Goal: Task Accomplishment & Management: Complete application form

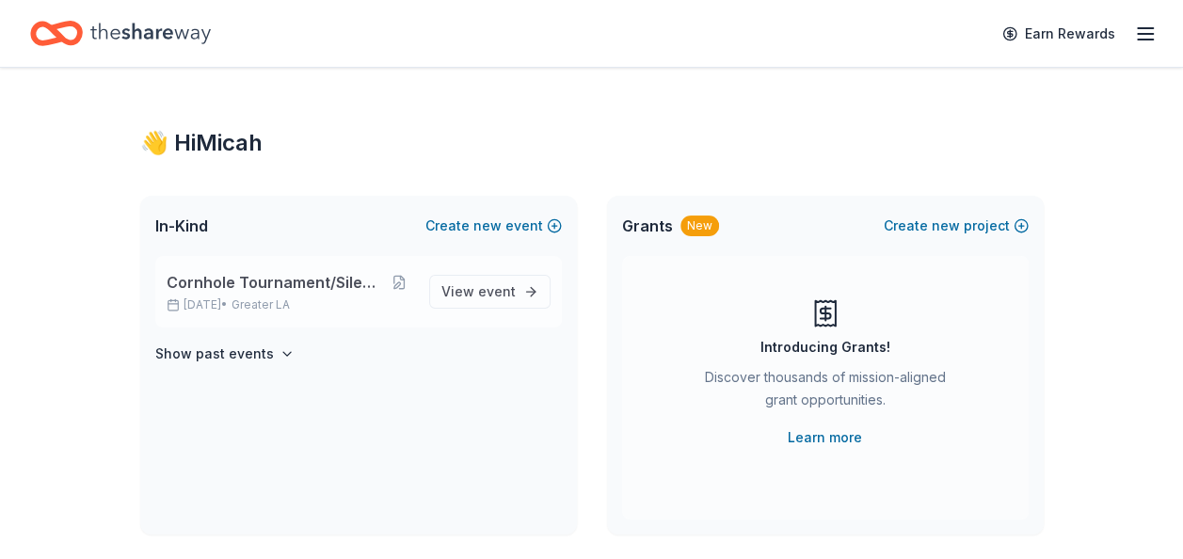
click at [280, 288] on span "Cornhole Tournament/Silent Auction" at bounding box center [275, 282] width 217 height 23
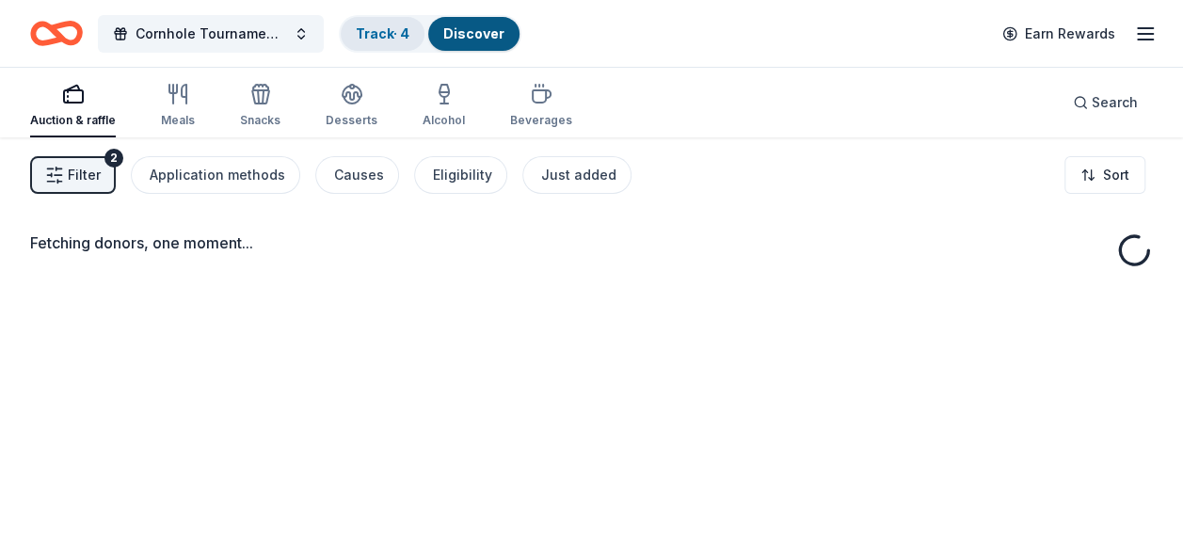
click at [378, 28] on link "Track · 4" at bounding box center [383, 33] width 54 height 16
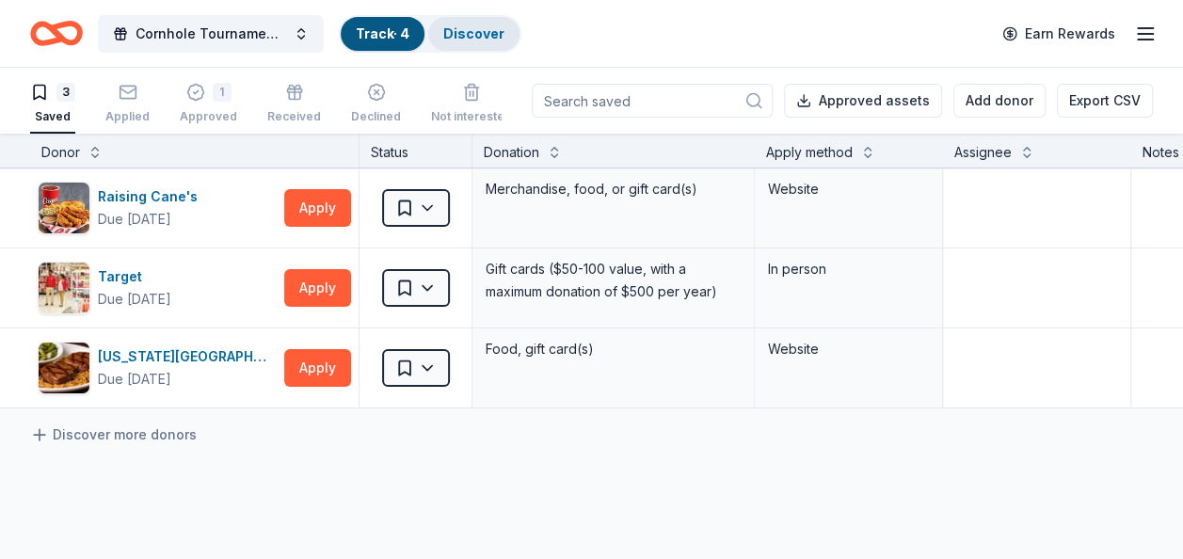
click at [480, 32] on link "Discover" at bounding box center [473, 33] width 61 height 16
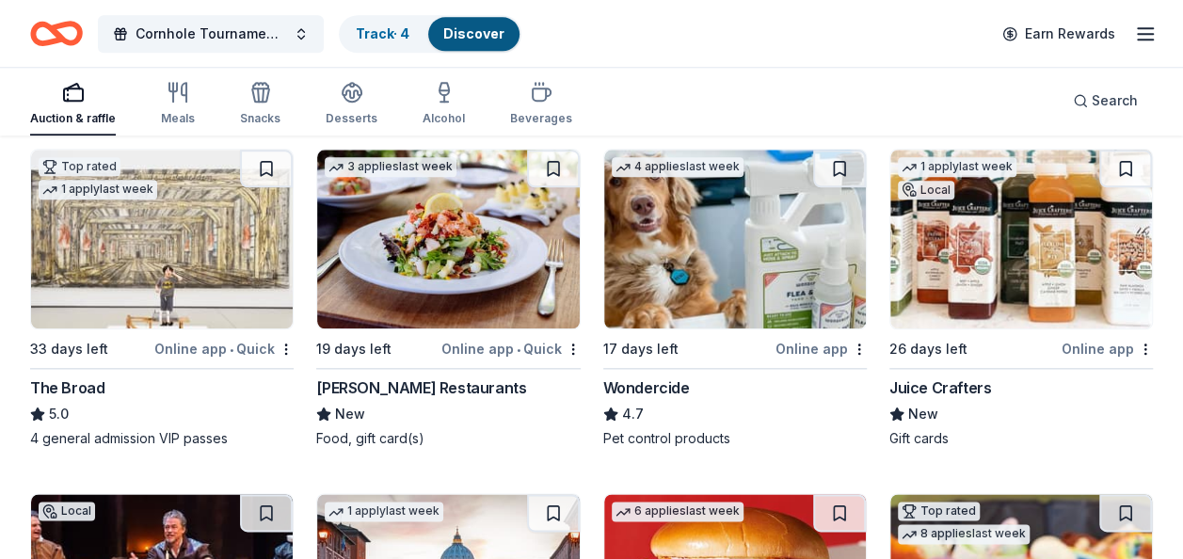
scroll to position [941, 0]
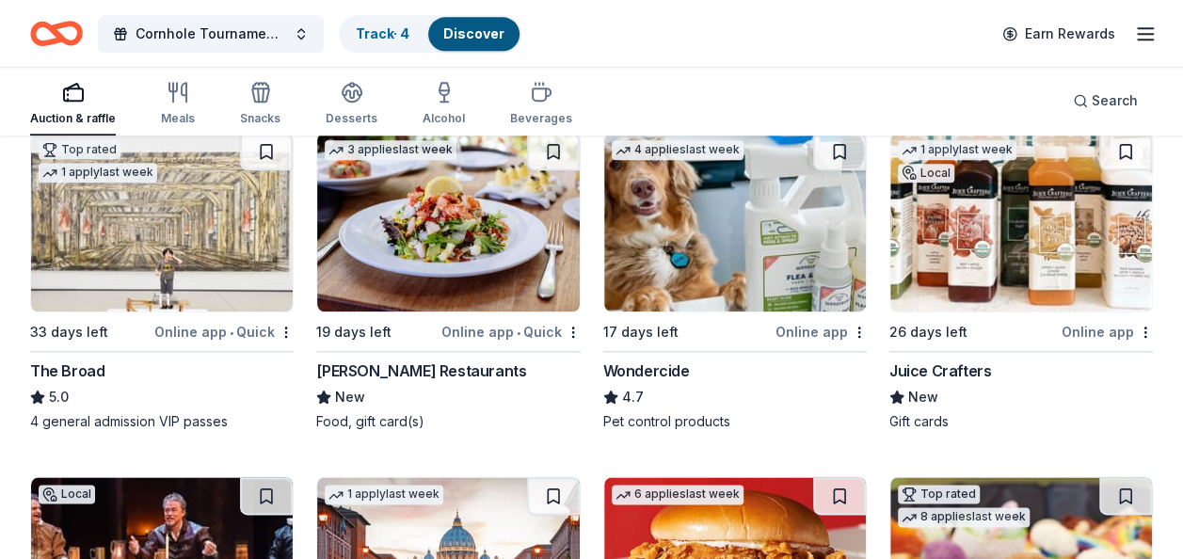
click at [1016, 260] on img at bounding box center [1021, 222] width 262 height 179
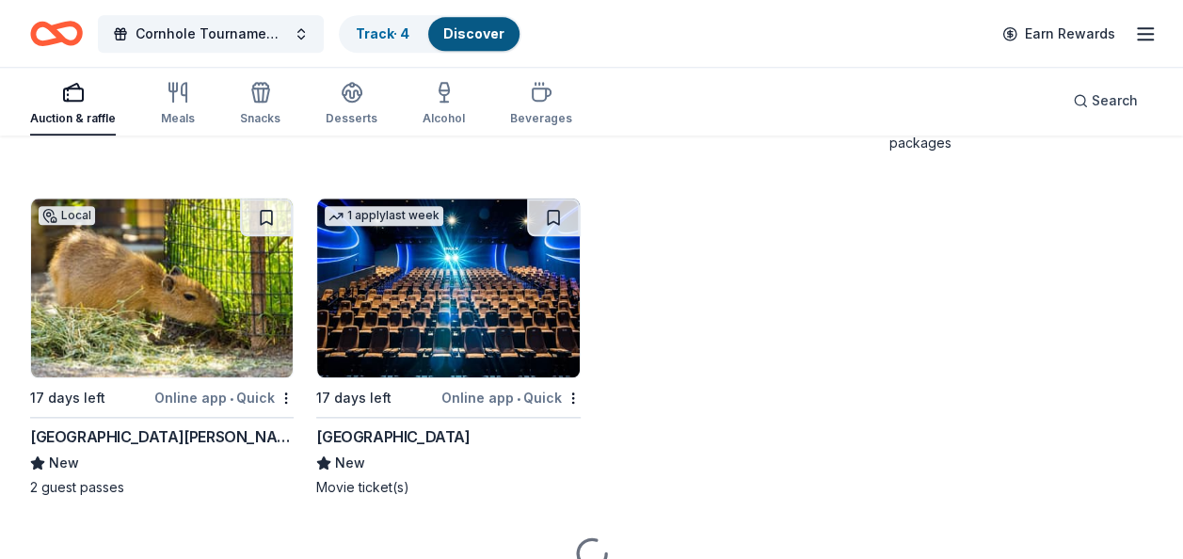
scroll to position [4534, 0]
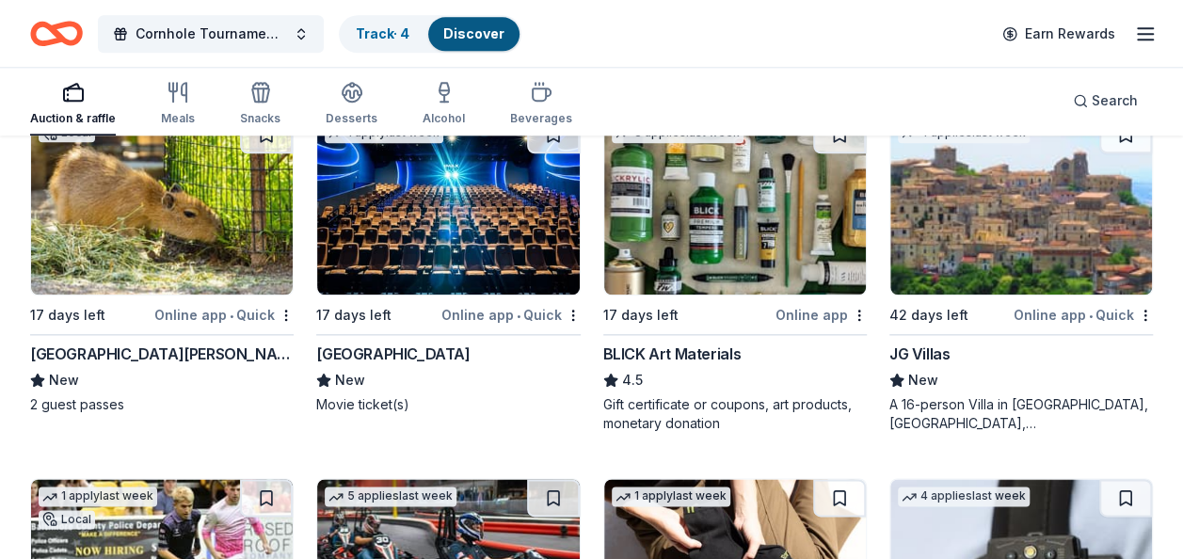
click at [368, 348] on div "Cinépolis" at bounding box center [392, 354] width 153 height 23
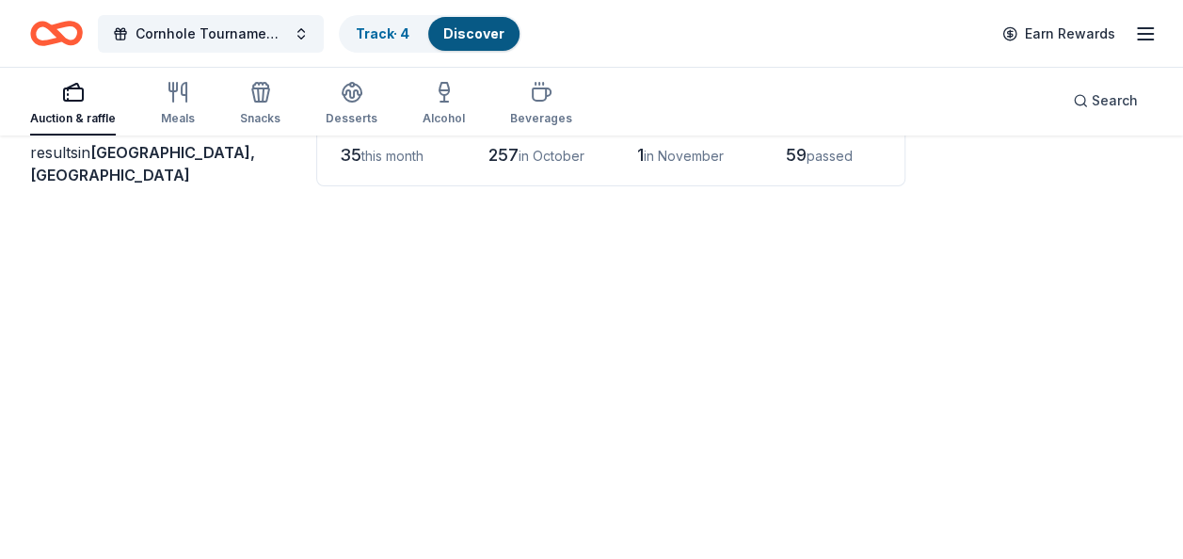
scroll to position [1687, 0]
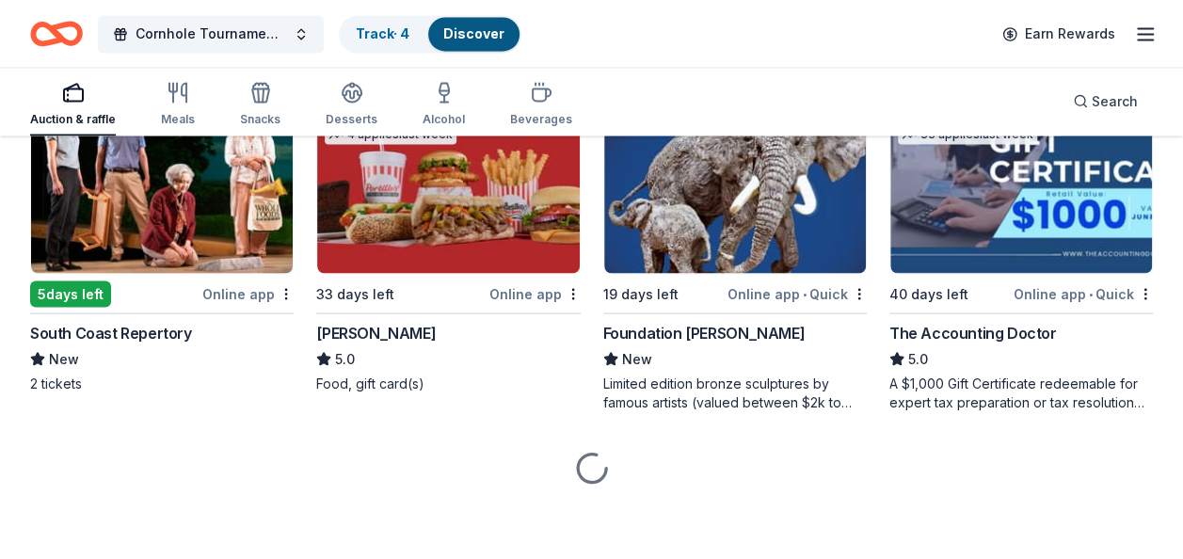
click at [480, 36] on link "Discover" at bounding box center [473, 33] width 61 height 16
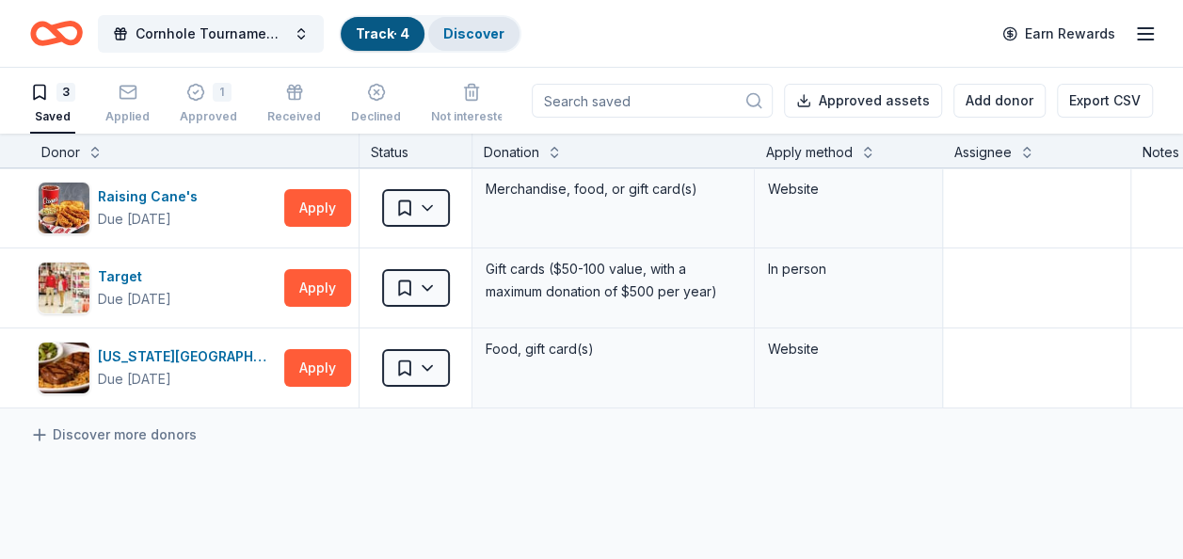
click at [478, 32] on link "Discover" at bounding box center [473, 33] width 61 height 16
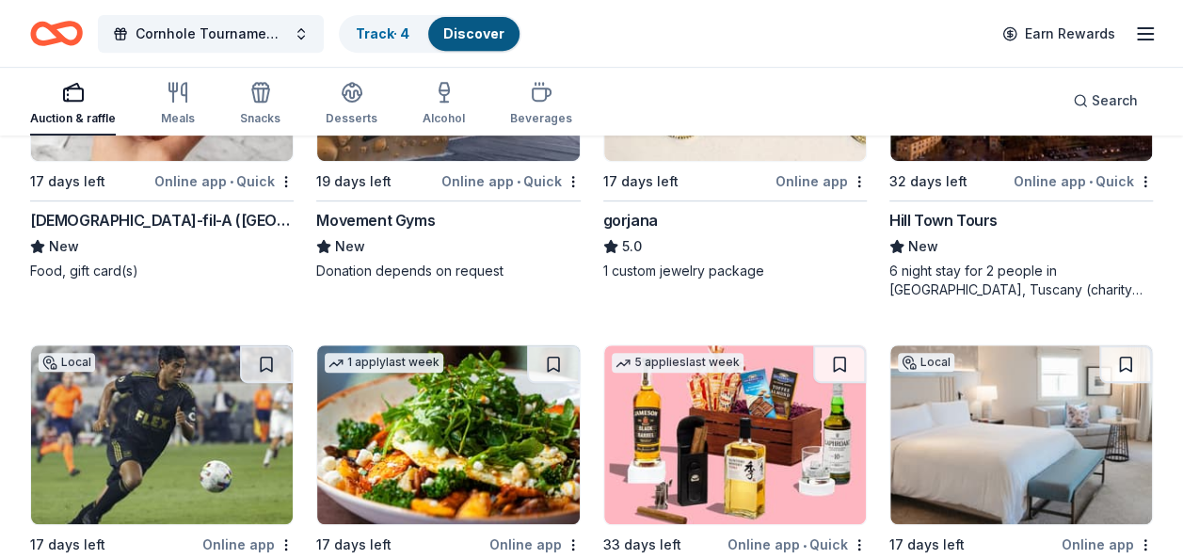
scroll to position [3956, 0]
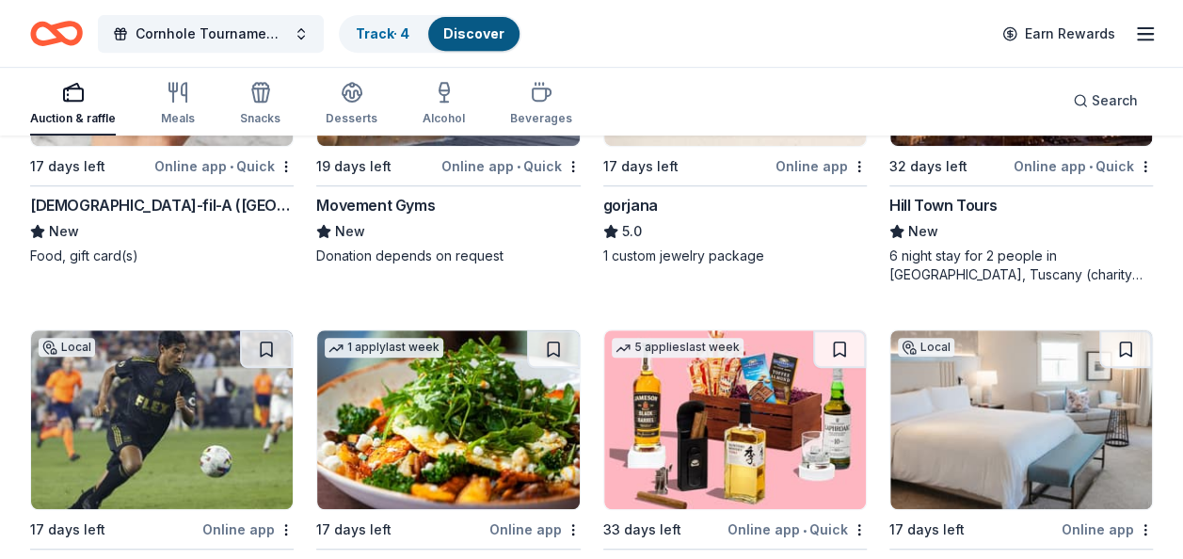
click at [638, 199] on div "gorjana" at bounding box center [630, 205] width 55 height 23
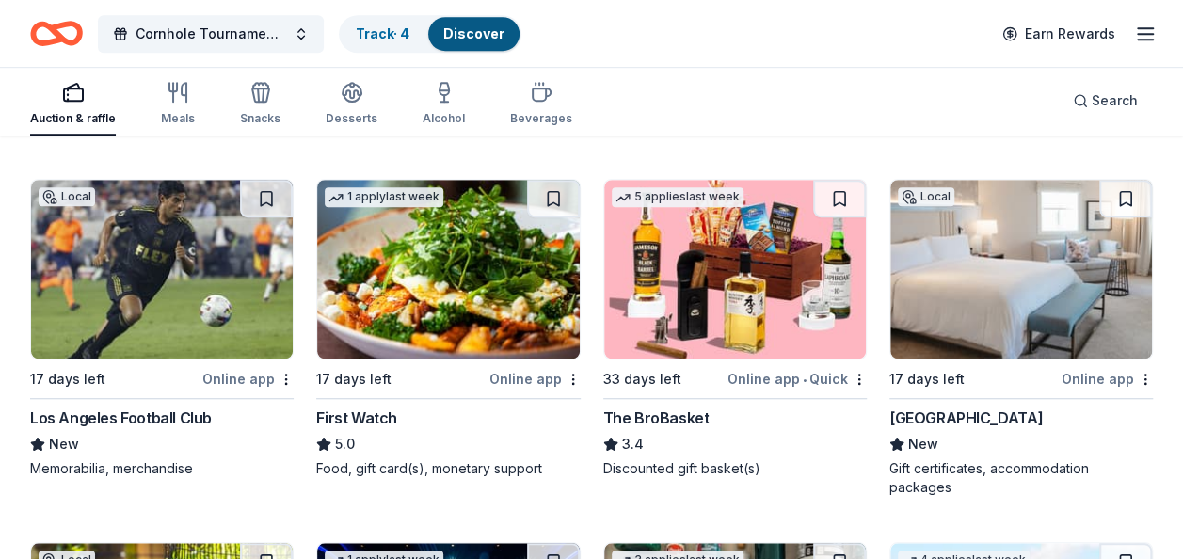
scroll to position [4194, 0]
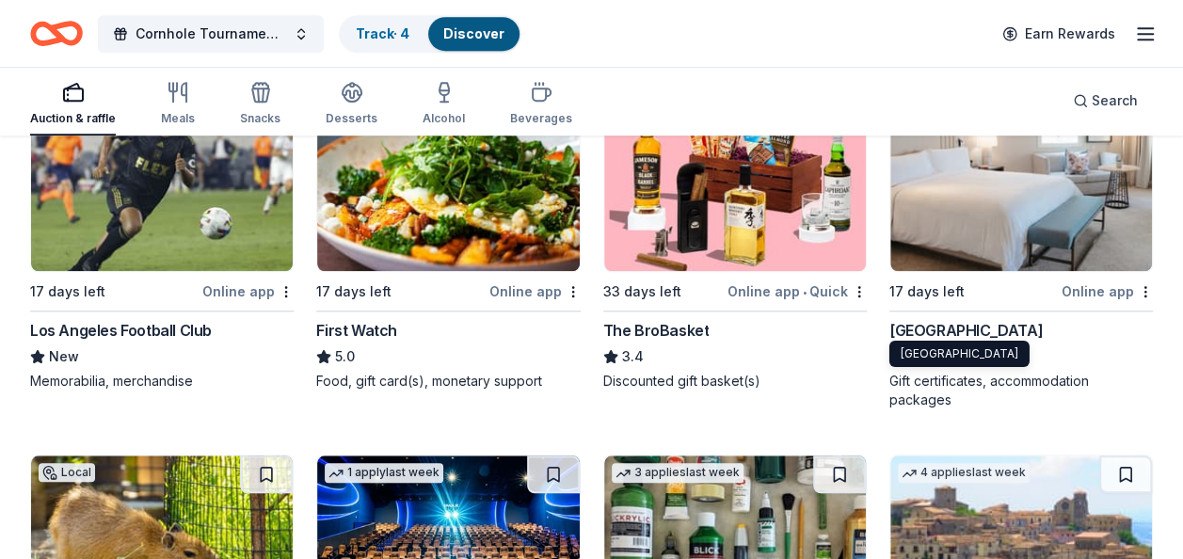
click at [1043, 327] on div "Waldorf Astoria Monarch Beach Resort & Club" at bounding box center [965, 330] width 153 height 23
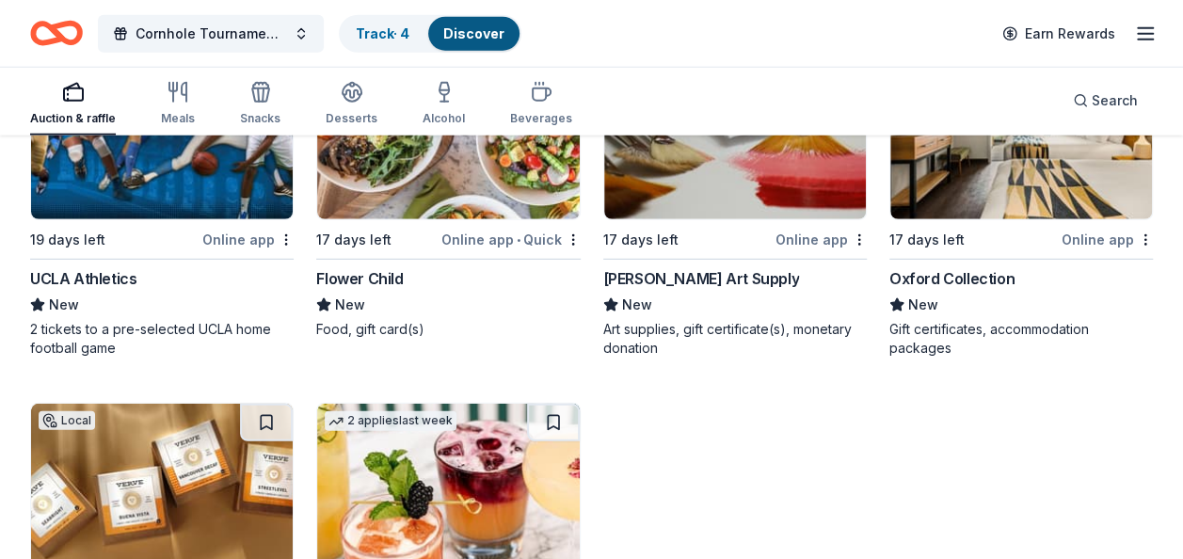
scroll to position [6261, 0]
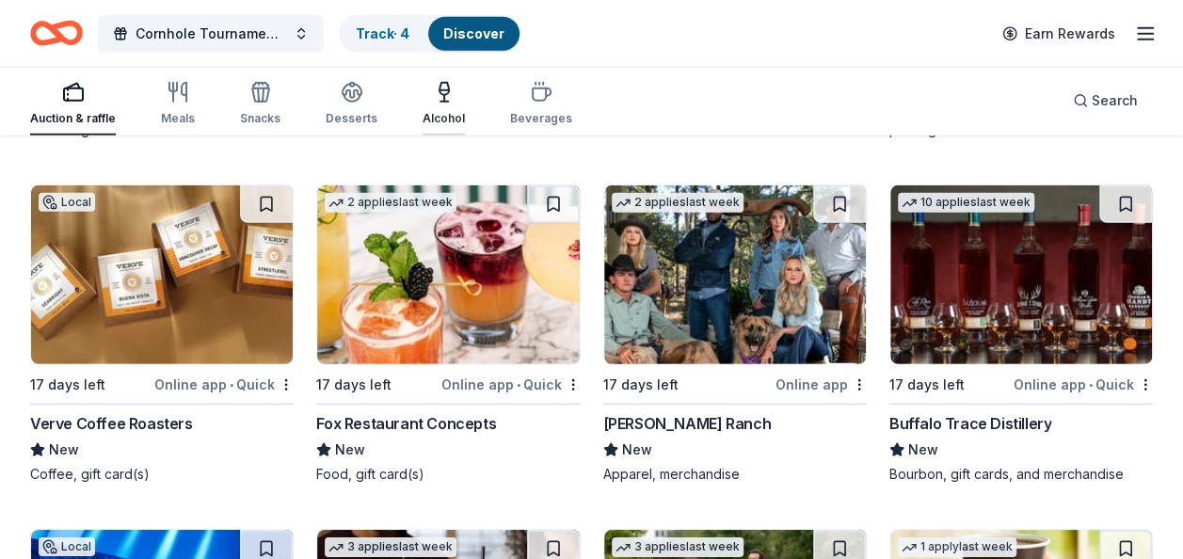
click at [443, 111] on div "Alcohol" at bounding box center [443, 118] width 42 height 15
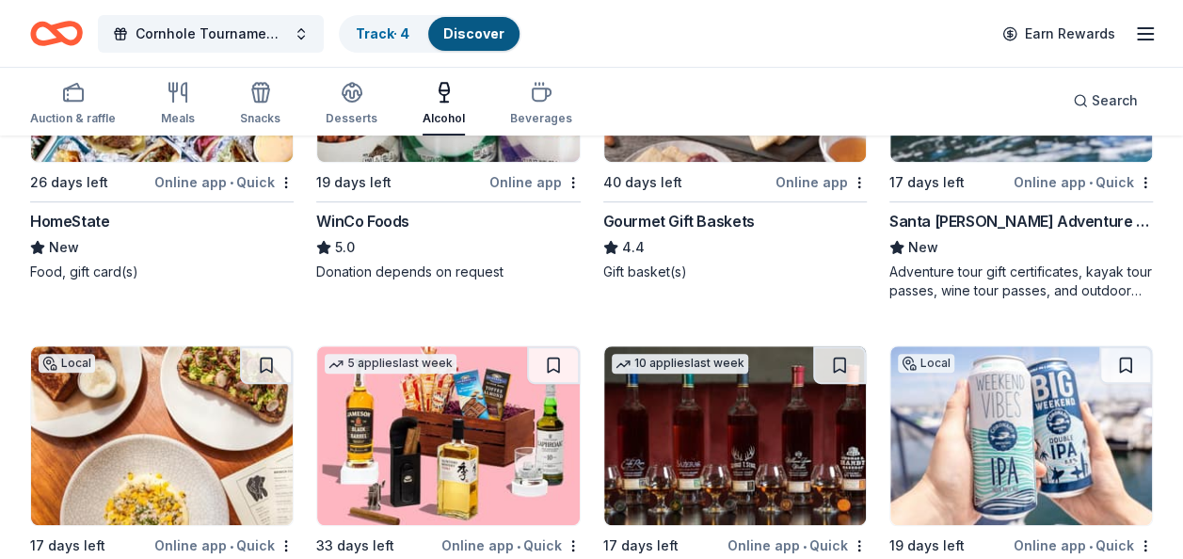
scroll to position [414, 0]
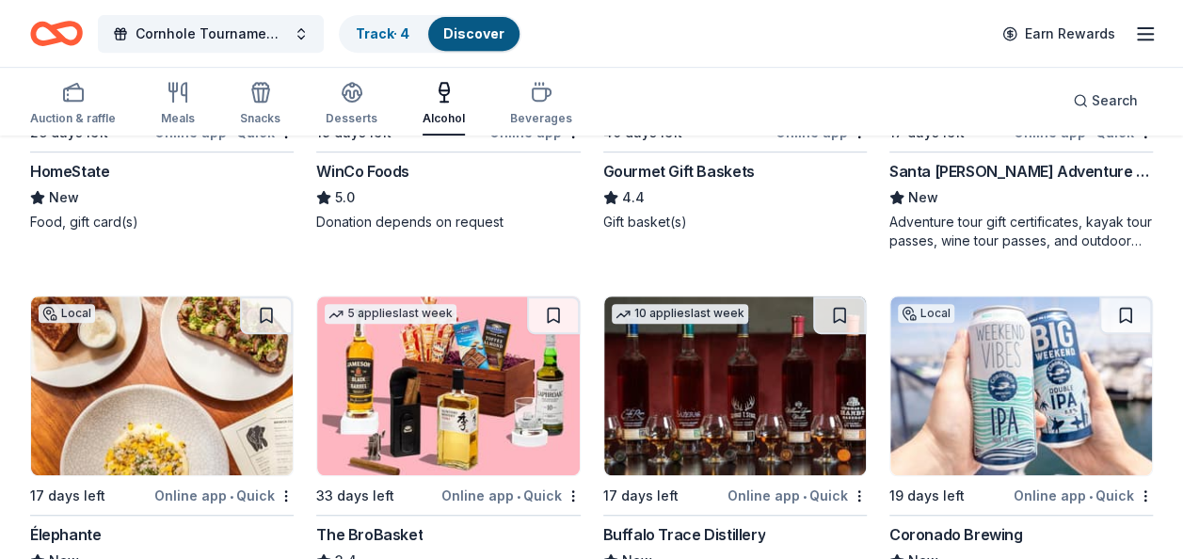
click at [677, 524] on div "Buffalo Trace Distillery" at bounding box center [684, 534] width 162 height 23
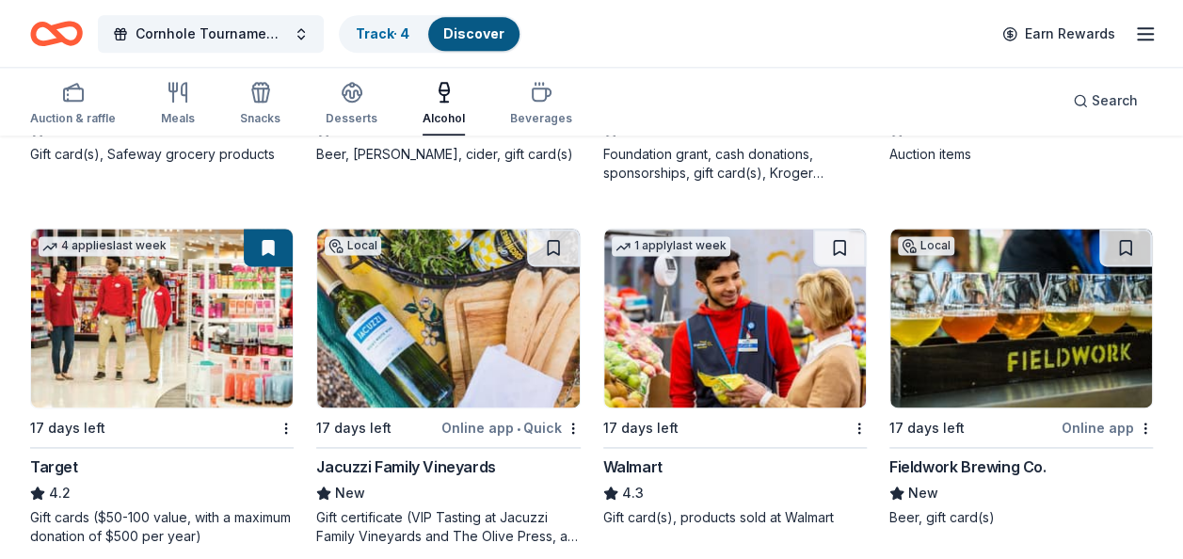
scroll to position [1205, 0]
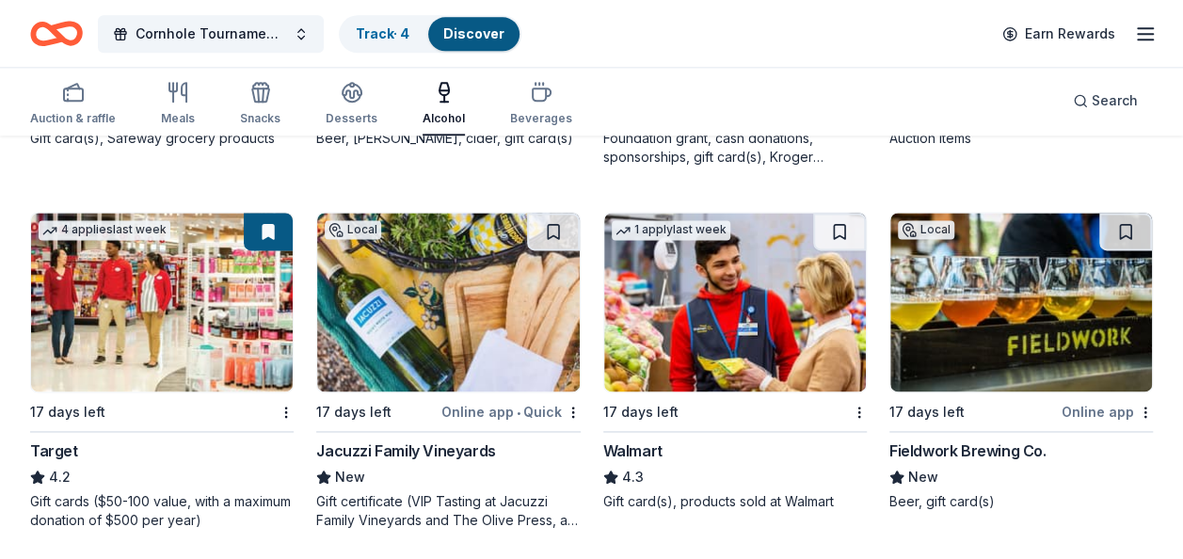
click at [988, 446] on div "Fieldwork Brewing Co." at bounding box center [967, 450] width 157 height 23
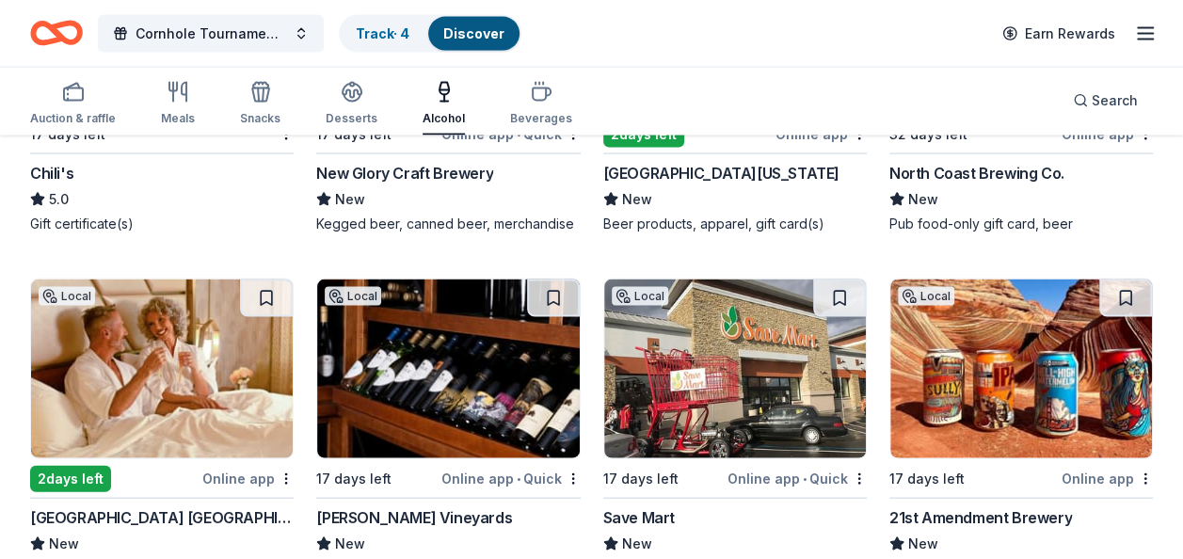
scroll to position [1908, 0]
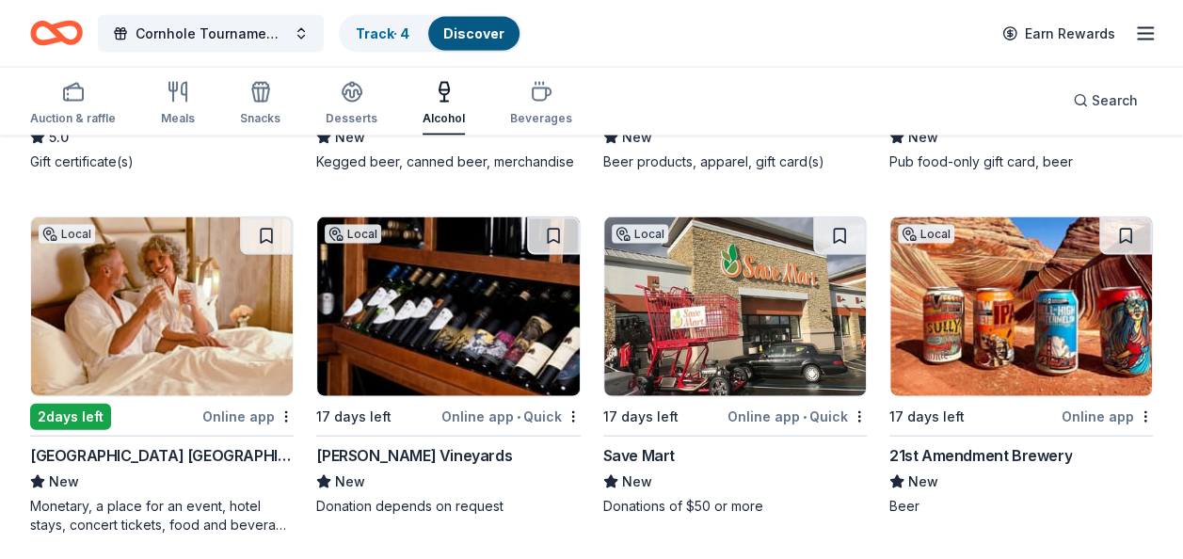
click at [416, 454] on div "[PERSON_NAME] Vineyards" at bounding box center [414, 455] width 196 height 23
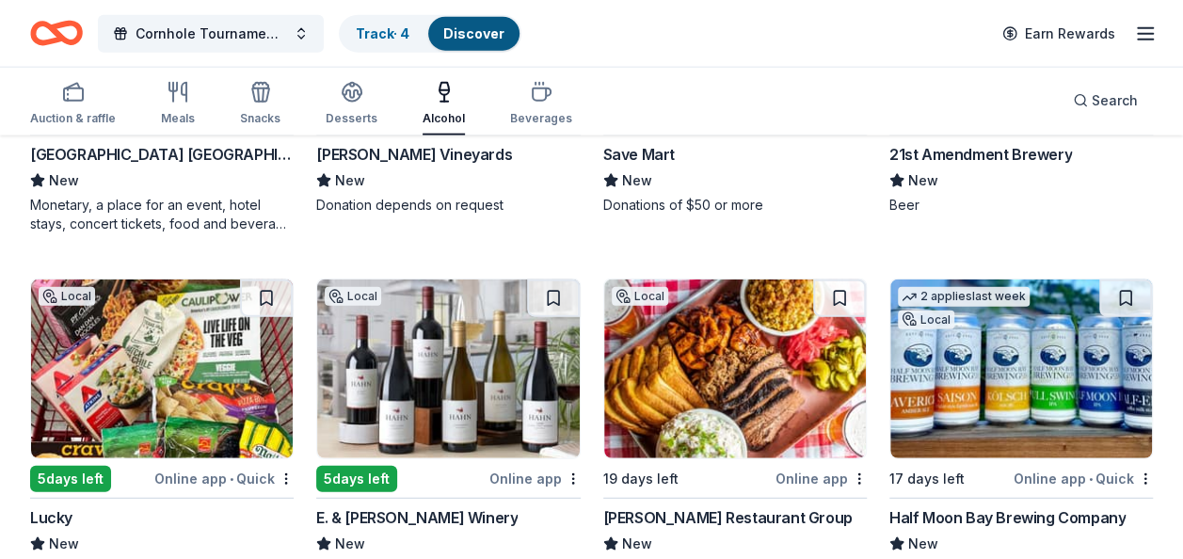
scroll to position [2247, 0]
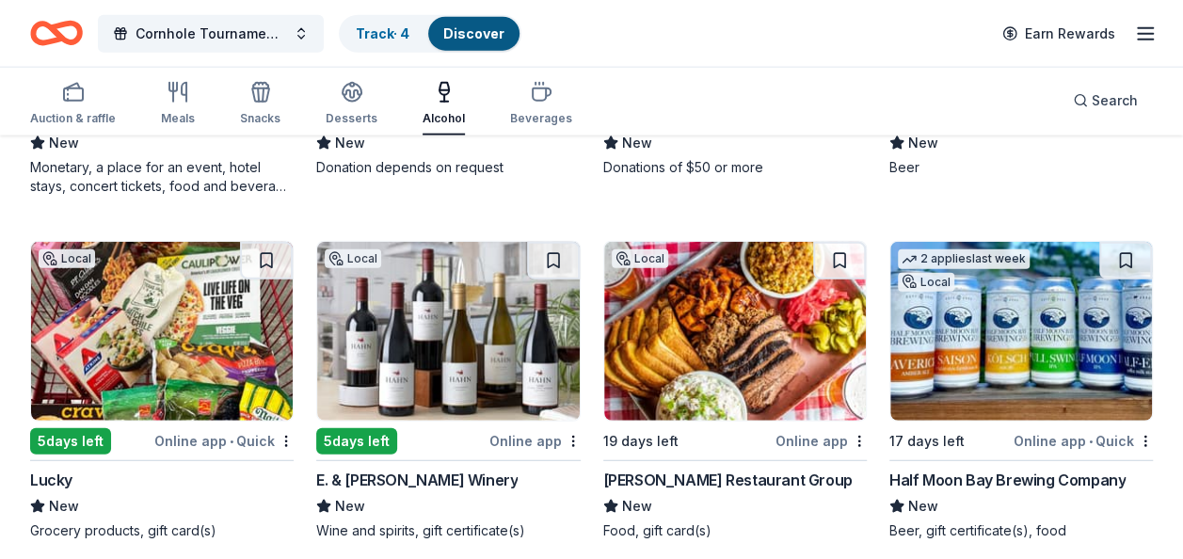
click at [390, 472] on div "E. & J. Gallo Winery" at bounding box center [416, 480] width 201 height 23
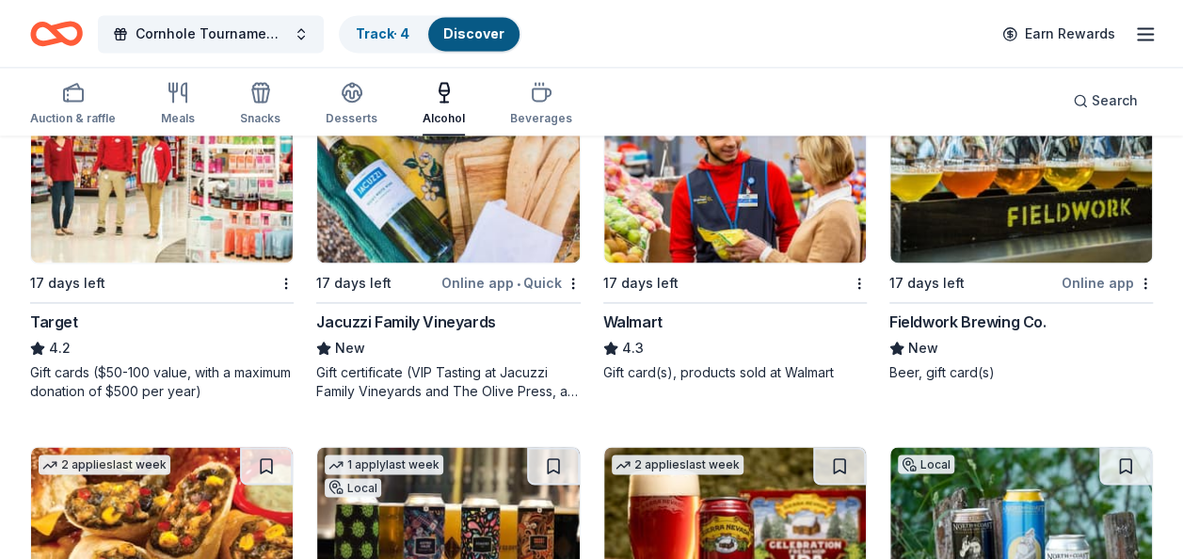
scroll to position [1351, 0]
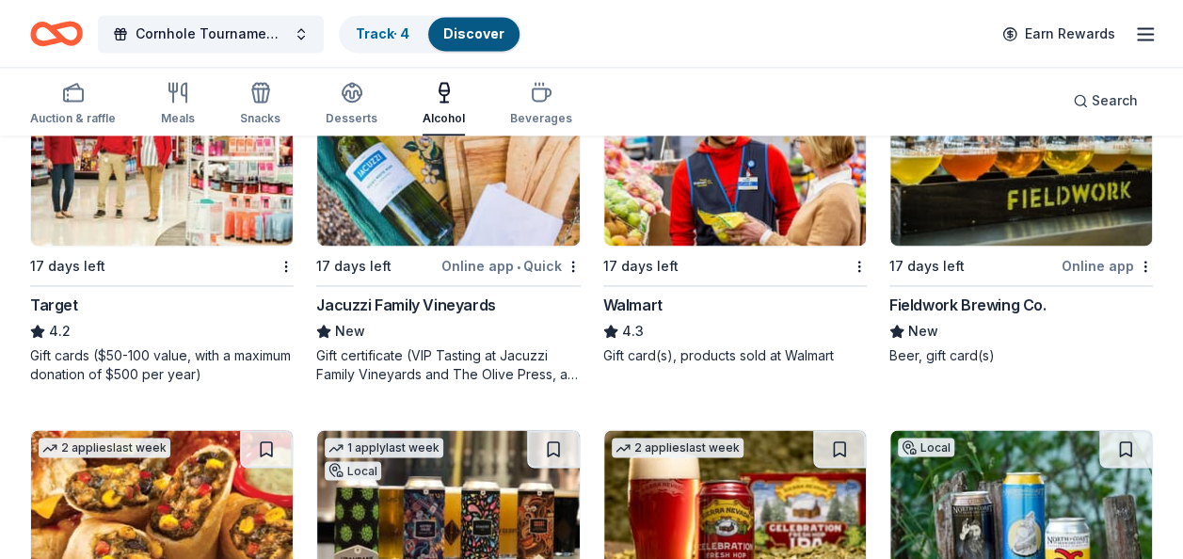
click at [422, 297] on div "Jacuzzi Family Vineyards" at bounding box center [405, 305] width 179 height 23
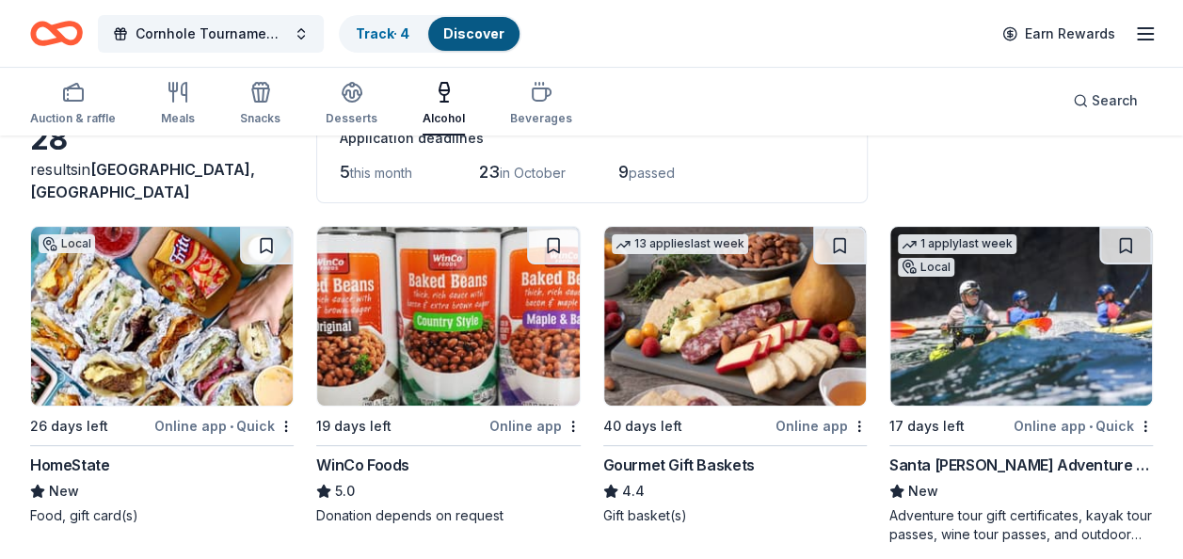
scroll to position [0, 0]
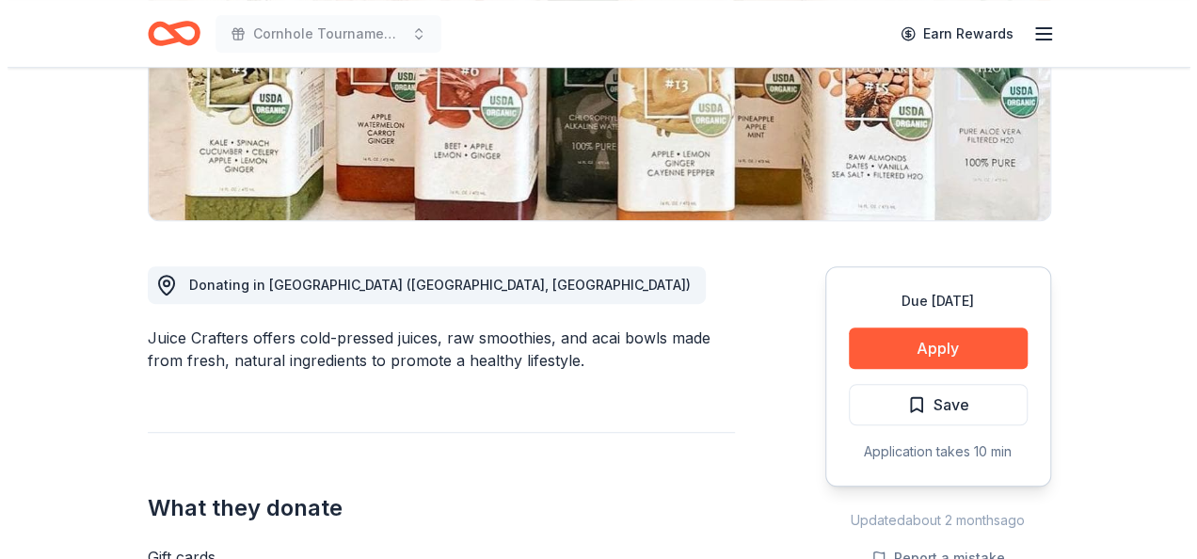
scroll to position [401, 0]
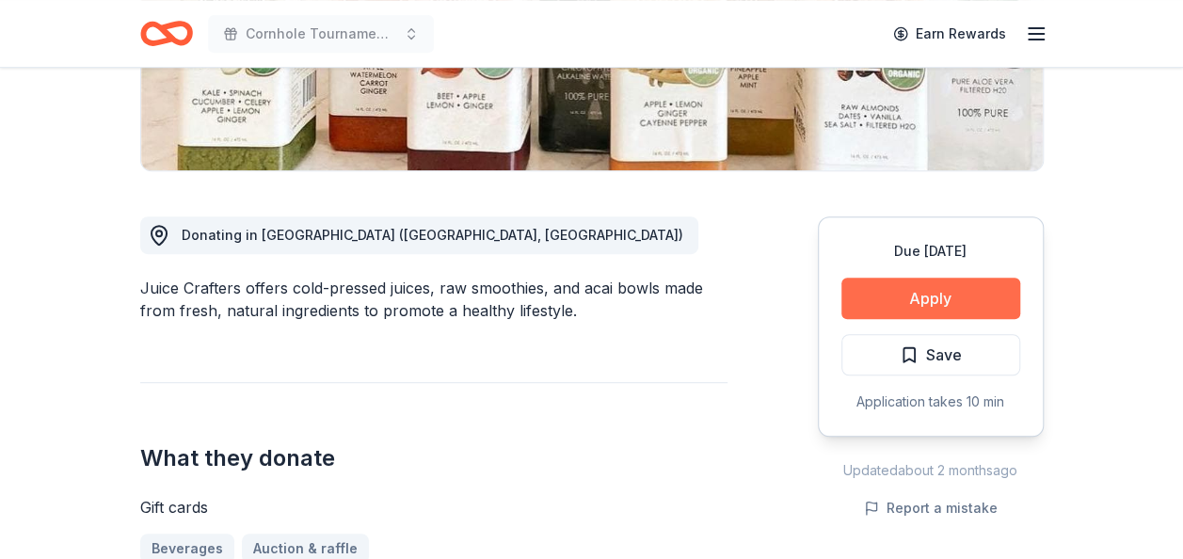
click at [974, 302] on button "Apply" at bounding box center [930, 298] width 179 height 41
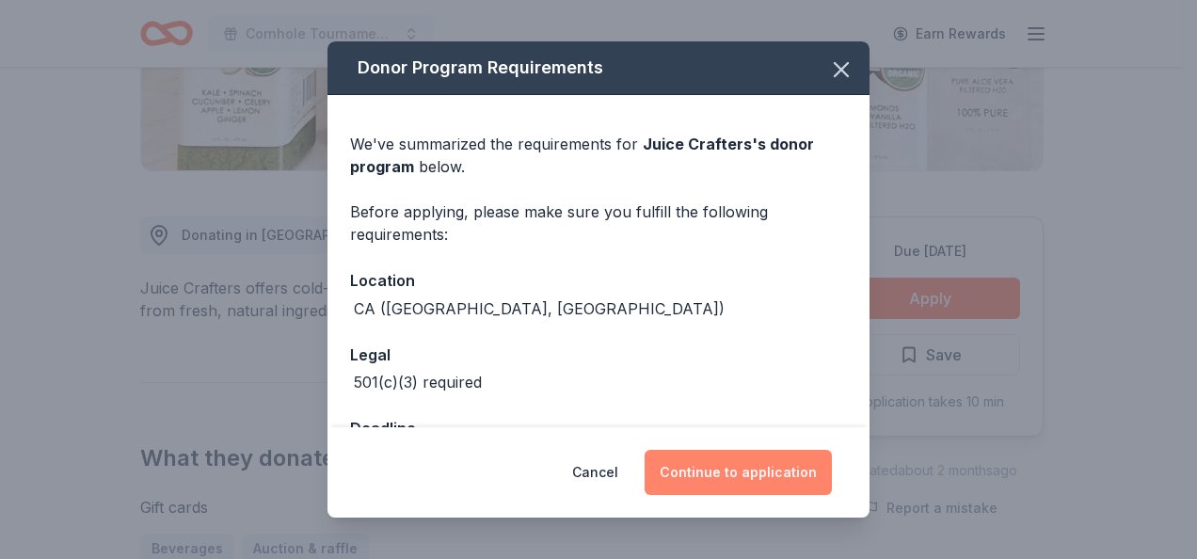
click at [764, 472] on button "Continue to application" at bounding box center [738, 472] width 187 height 45
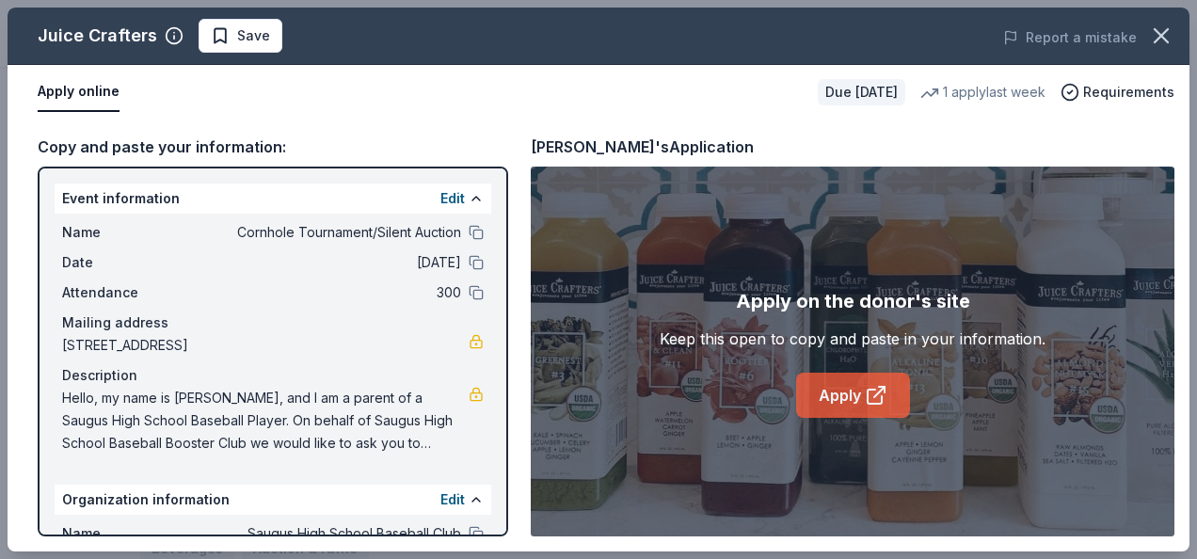
click at [832, 392] on link "Apply" at bounding box center [853, 395] width 114 height 45
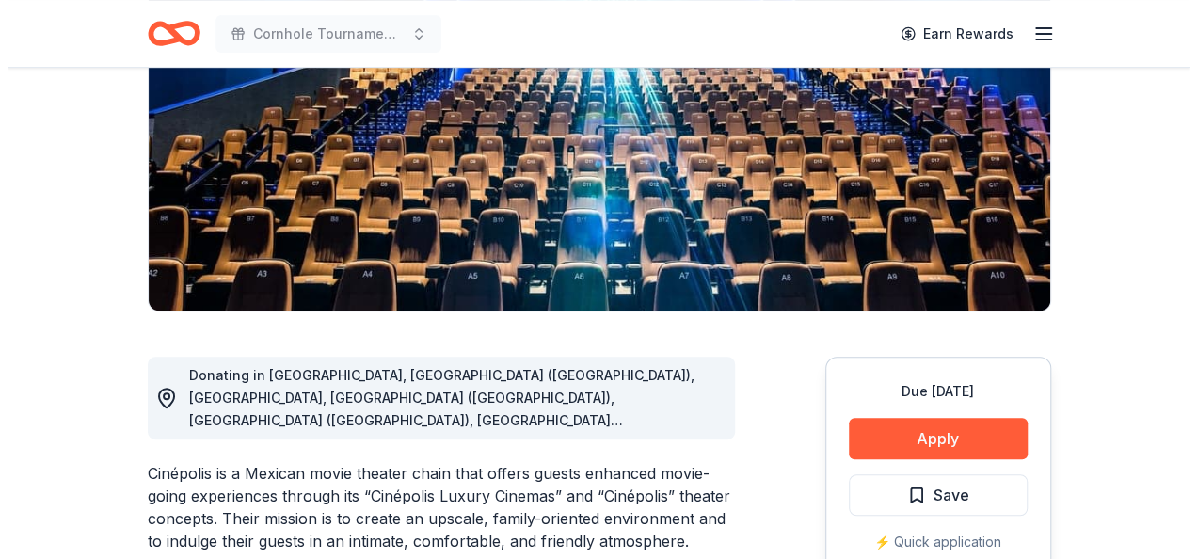
scroll to position [263, 0]
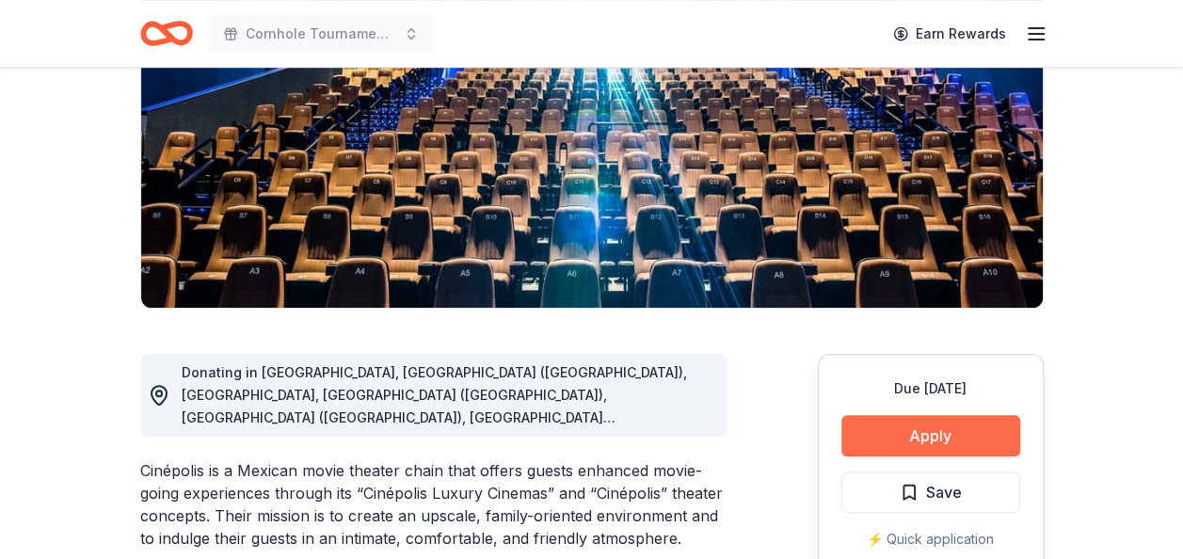
click at [915, 420] on button "Apply" at bounding box center [930, 435] width 179 height 41
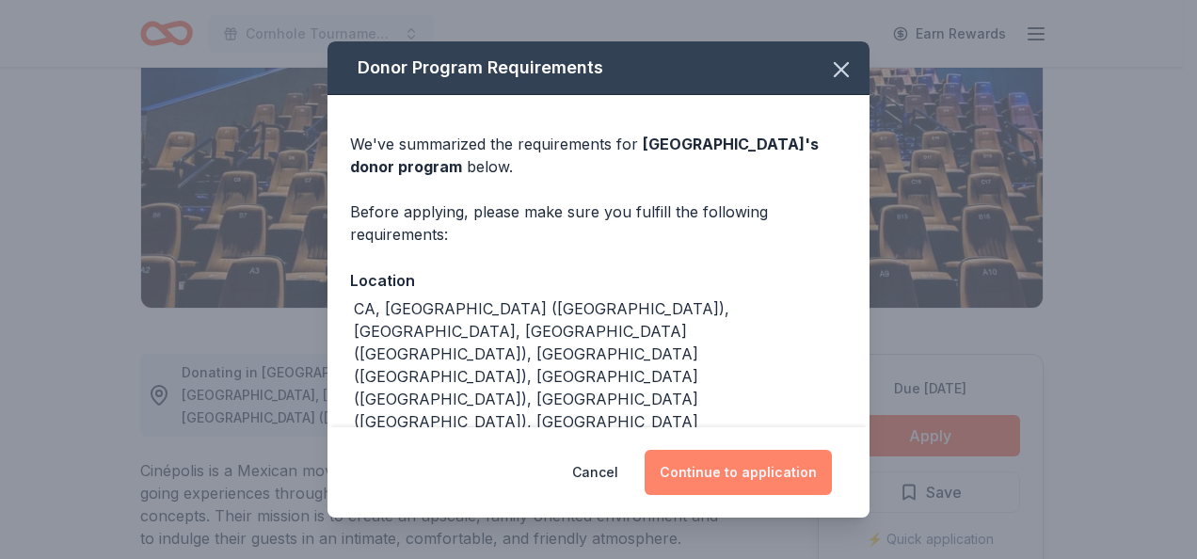
click at [741, 478] on button "Continue to application" at bounding box center [738, 472] width 187 height 45
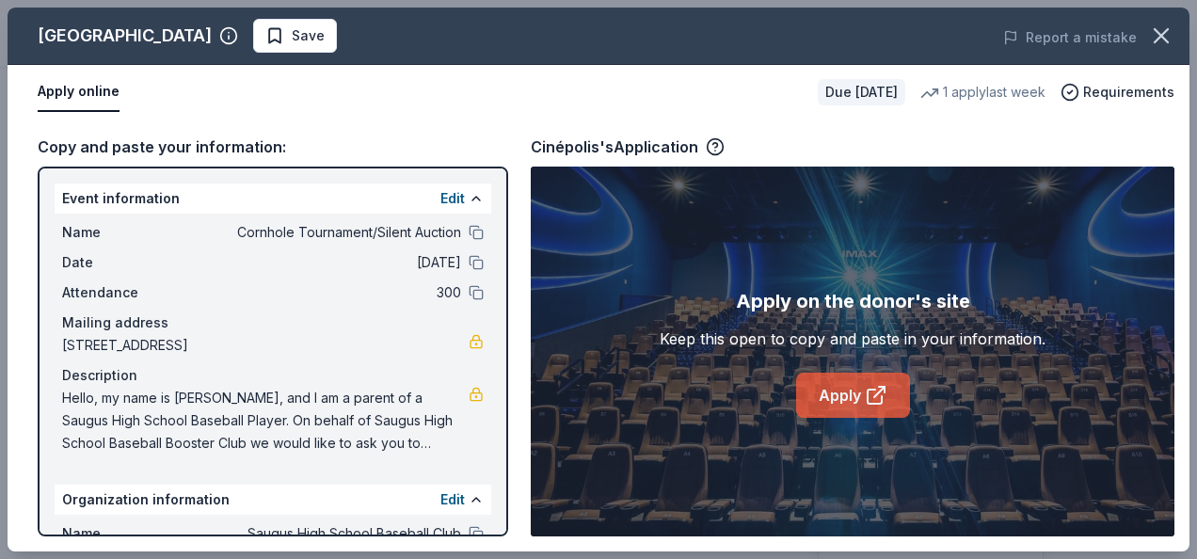
click at [851, 388] on link "Apply" at bounding box center [853, 395] width 114 height 45
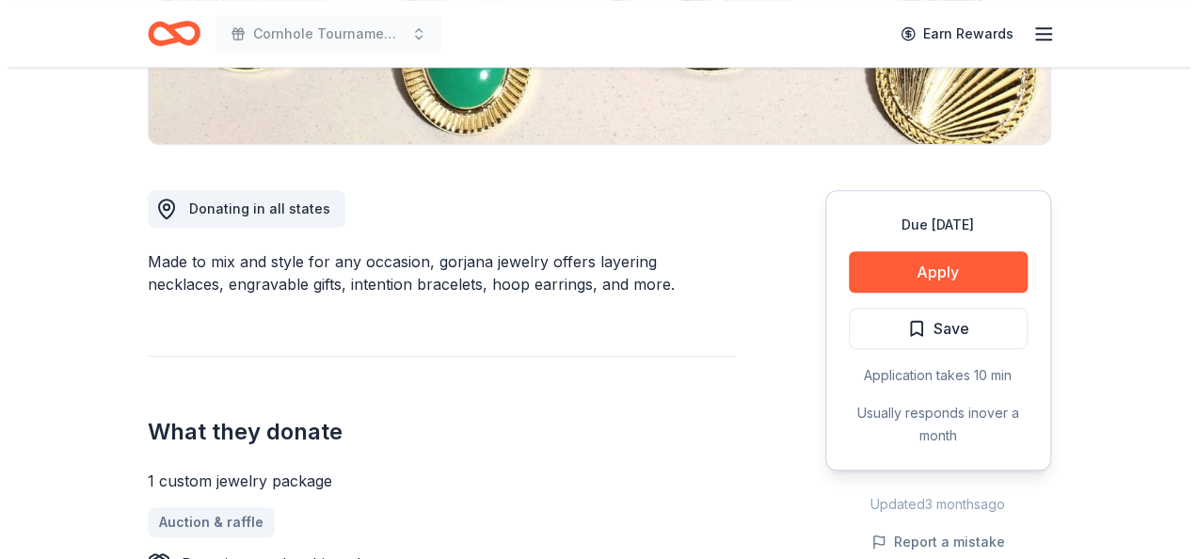
scroll to position [492, 0]
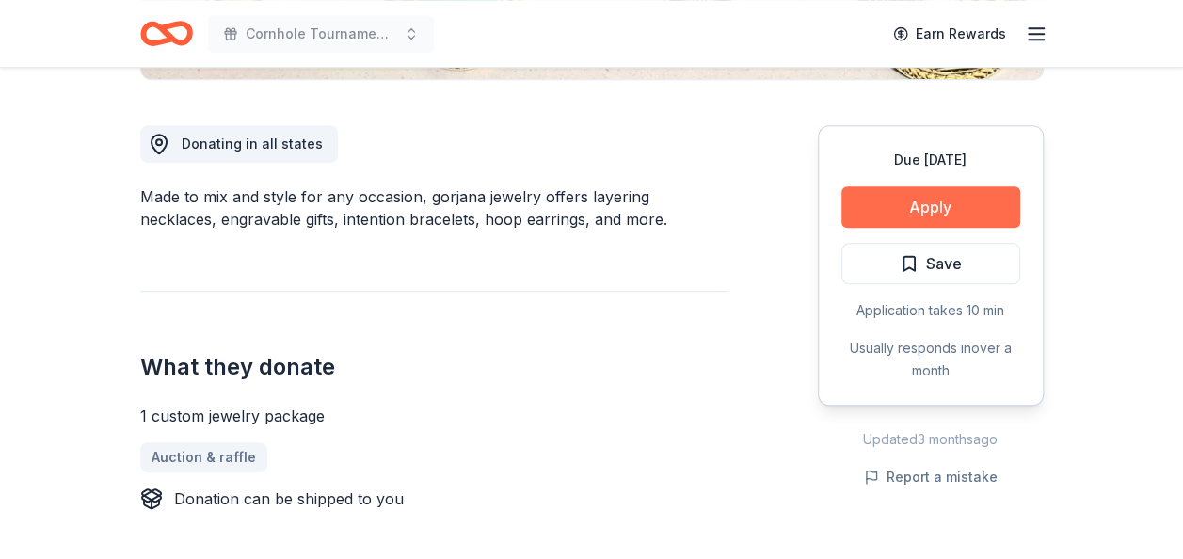
click at [887, 205] on button "Apply" at bounding box center [930, 206] width 179 height 41
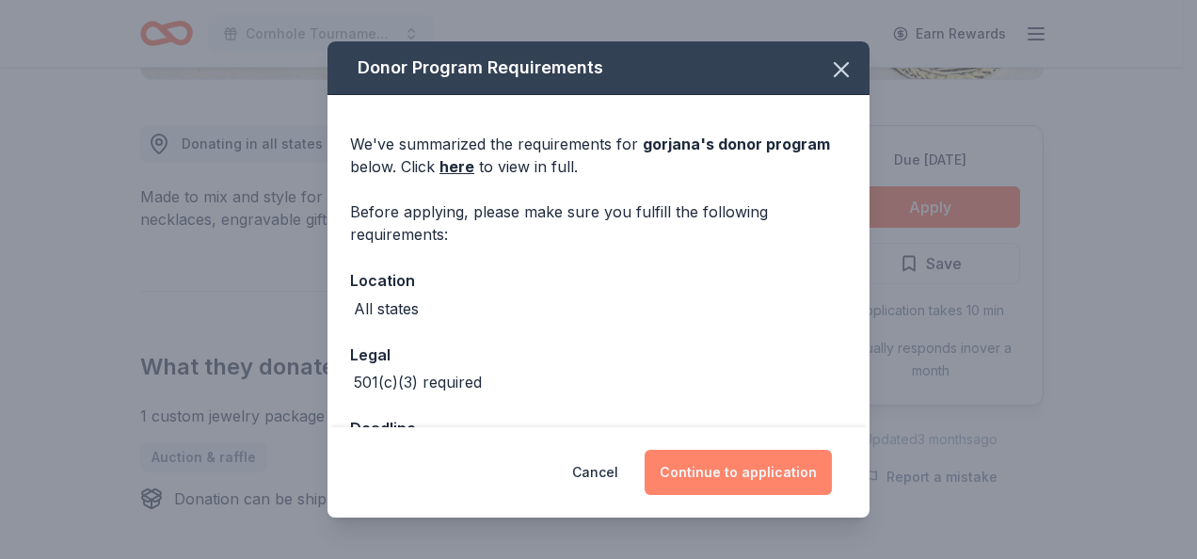
click at [717, 464] on button "Continue to application" at bounding box center [738, 472] width 187 height 45
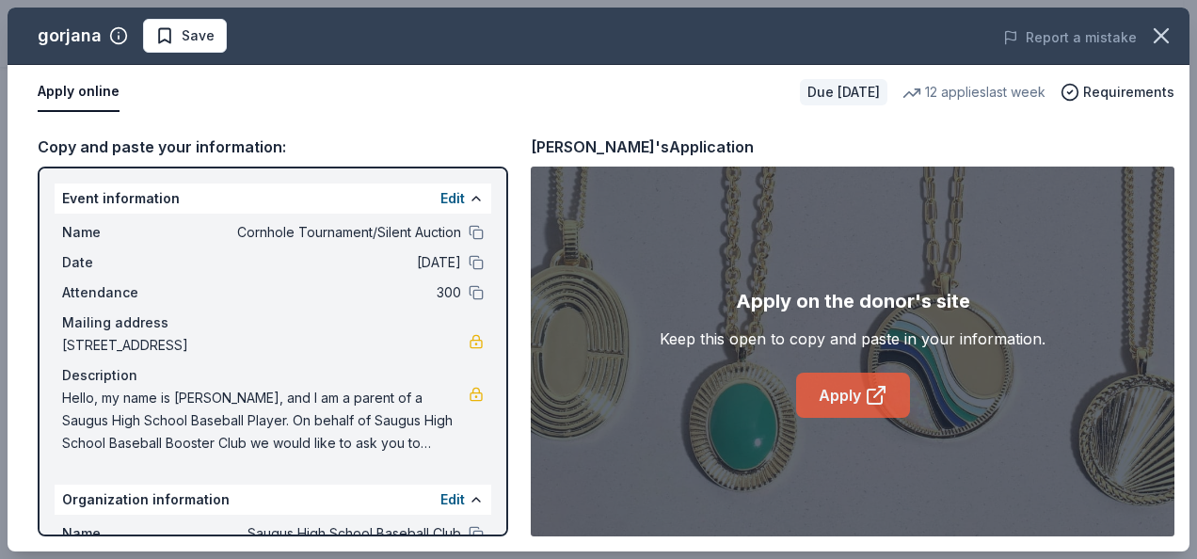
click at [843, 391] on link "Apply" at bounding box center [853, 395] width 114 height 45
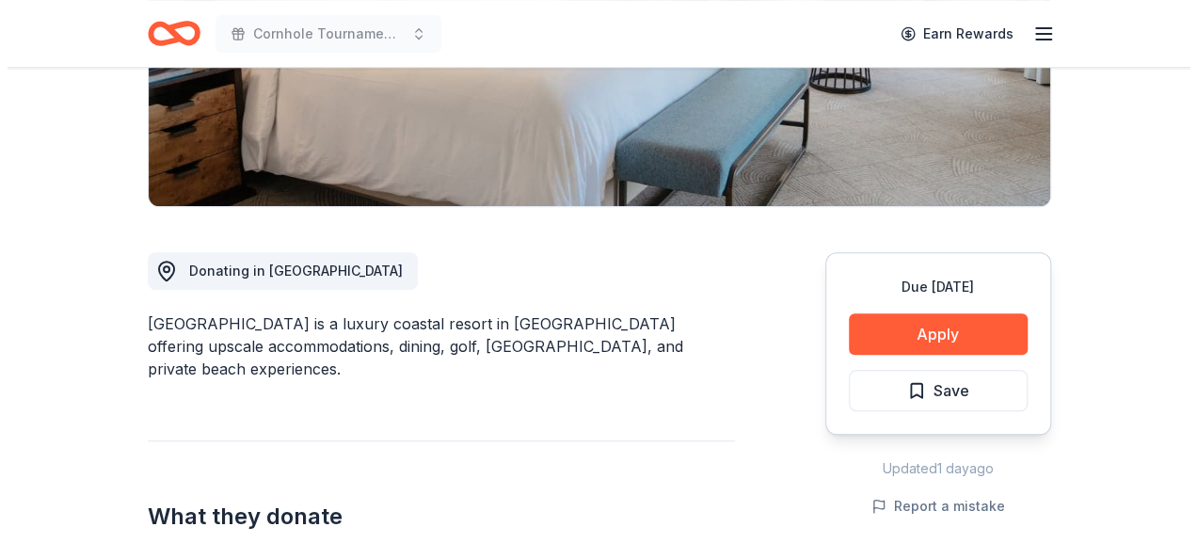
scroll to position [374, 0]
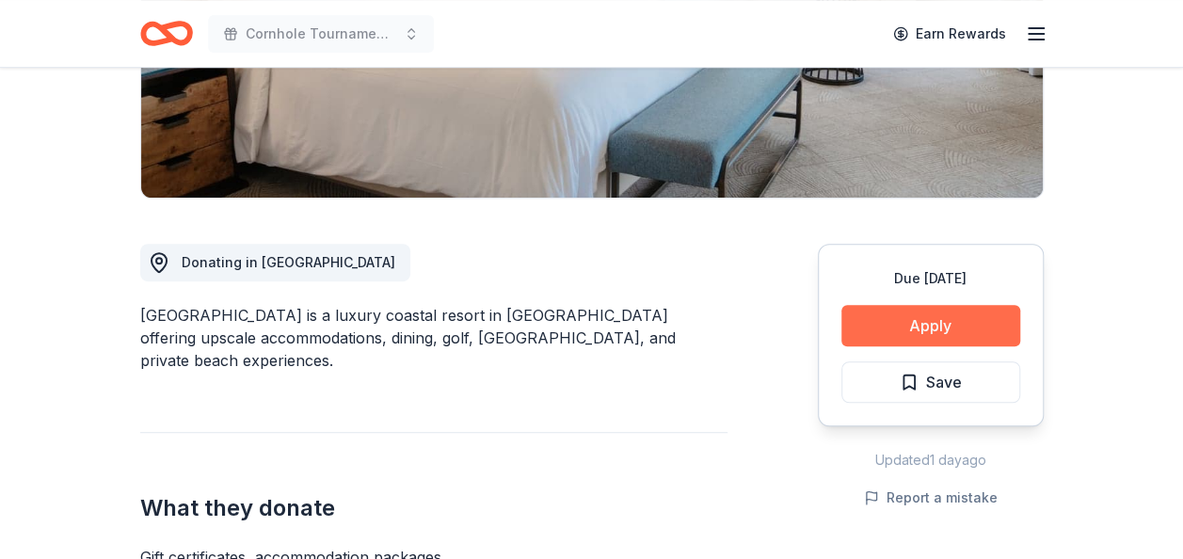
click at [937, 335] on button "Apply" at bounding box center [930, 325] width 179 height 41
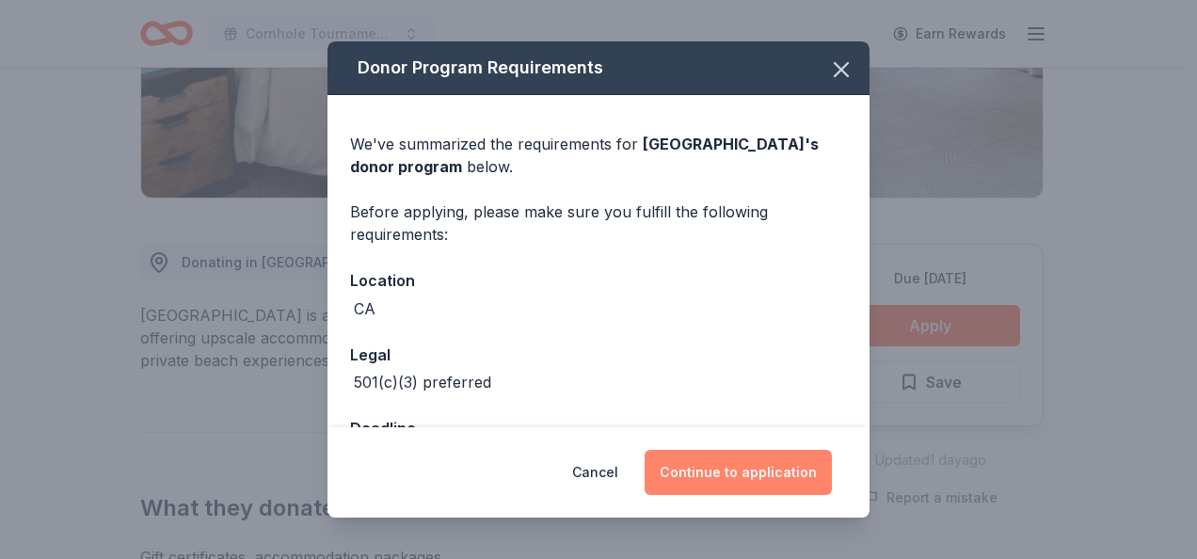
click at [802, 465] on button "Continue to application" at bounding box center [738, 472] width 187 height 45
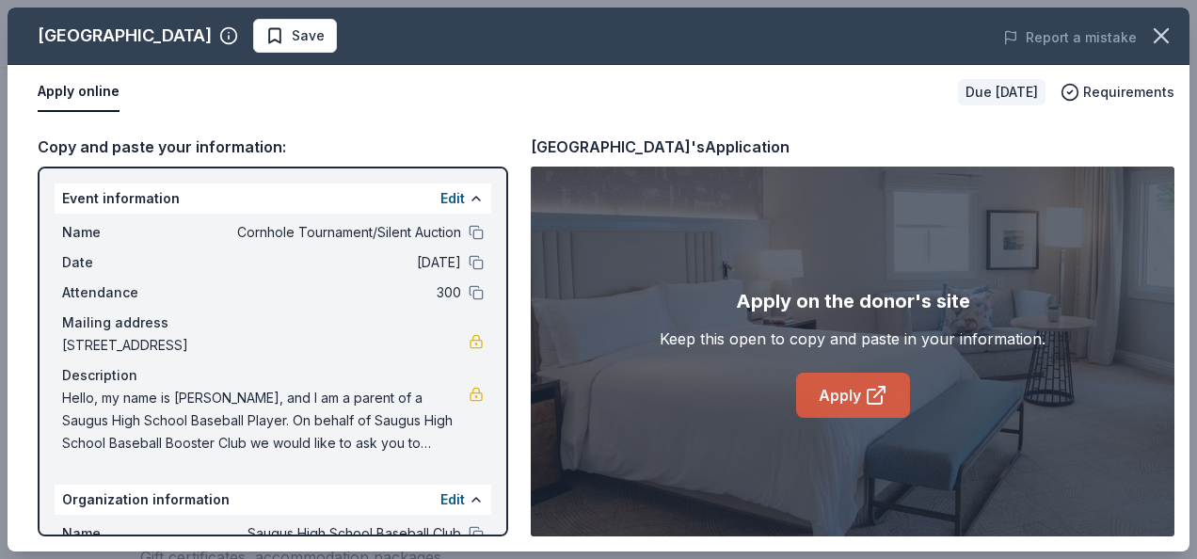
click at [842, 405] on link "Apply" at bounding box center [853, 395] width 114 height 45
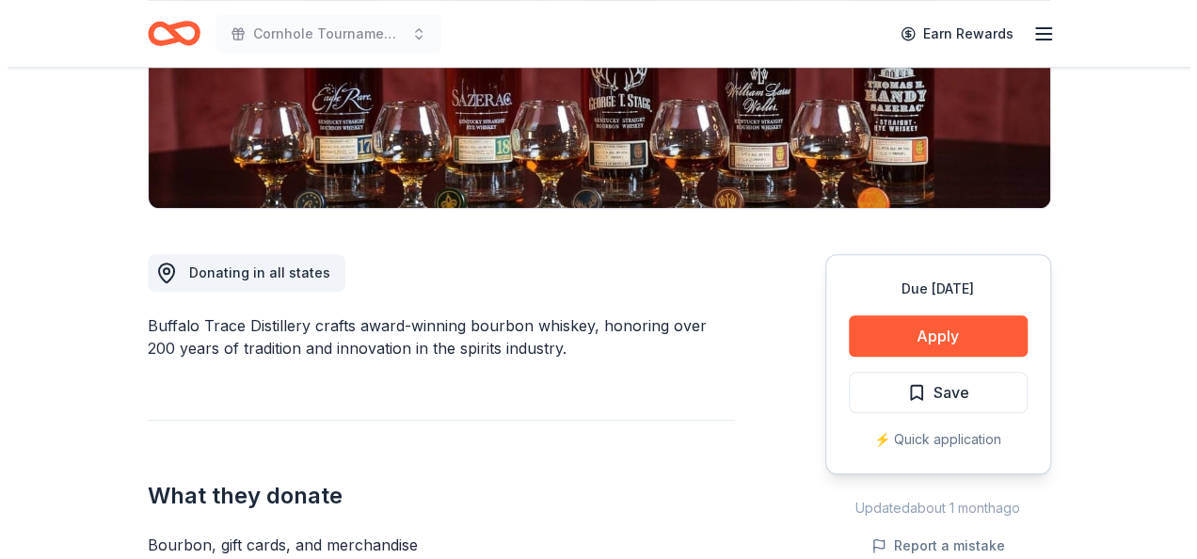
scroll to position [452, 0]
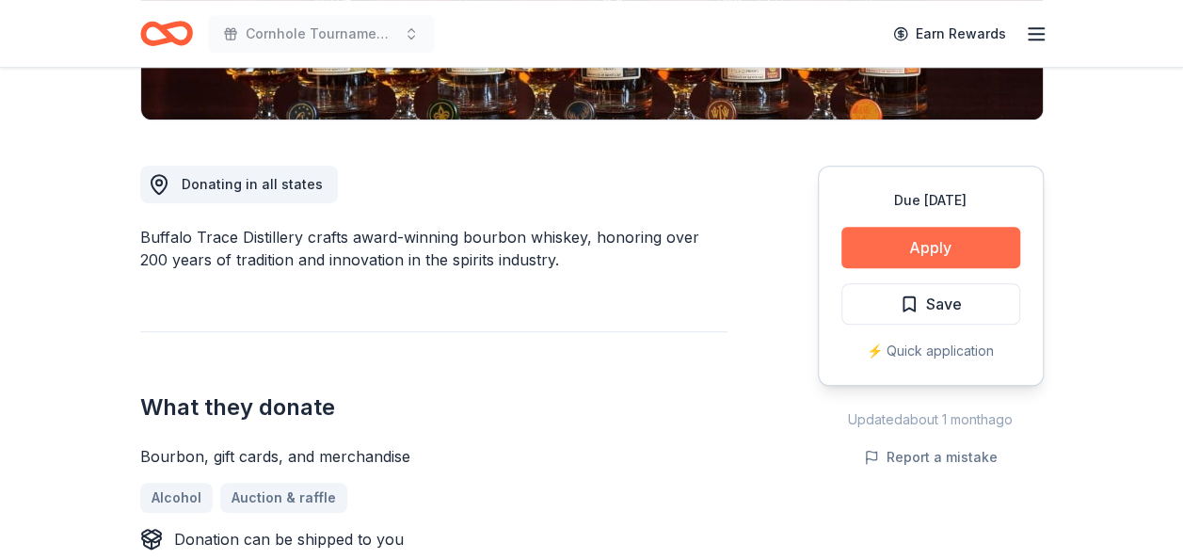
click at [935, 249] on button "Apply" at bounding box center [930, 247] width 179 height 41
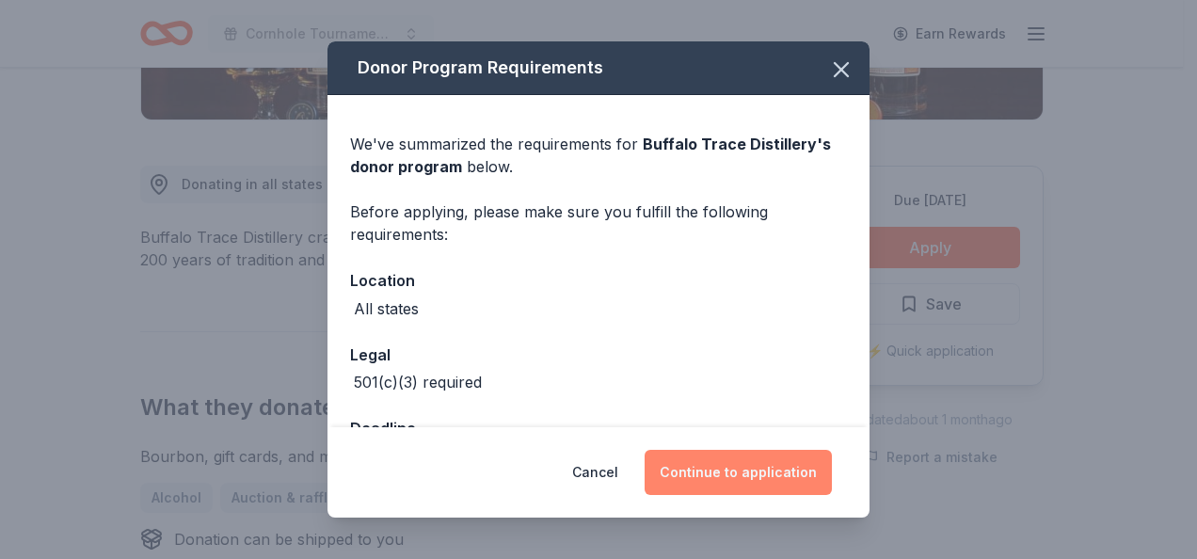
click at [761, 472] on button "Continue to application" at bounding box center [738, 472] width 187 height 45
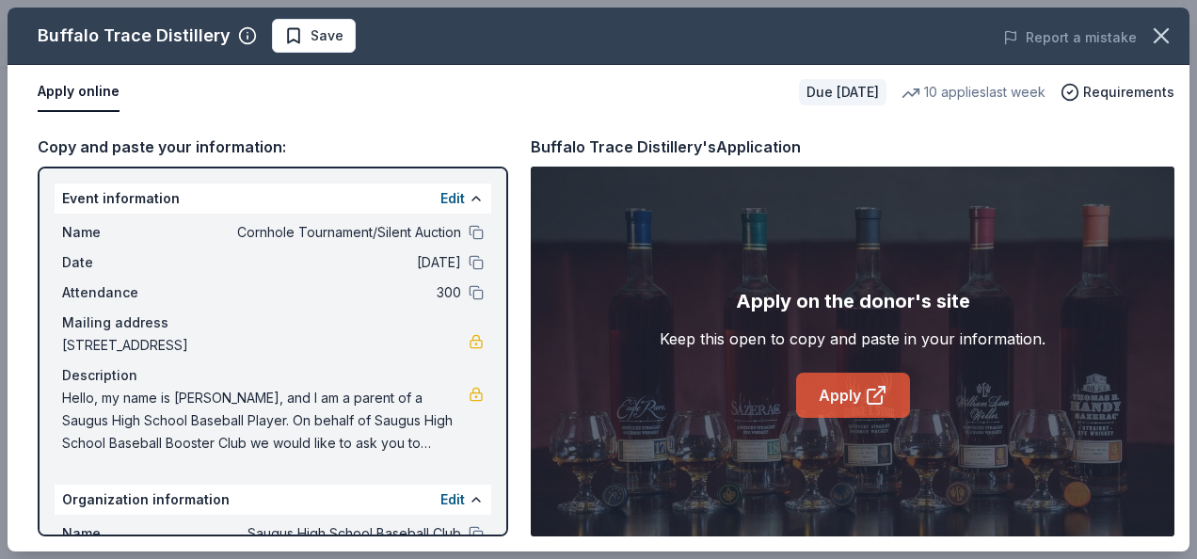
click at [834, 391] on link "Apply" at bounding box center [853, 395] width 114 height 45
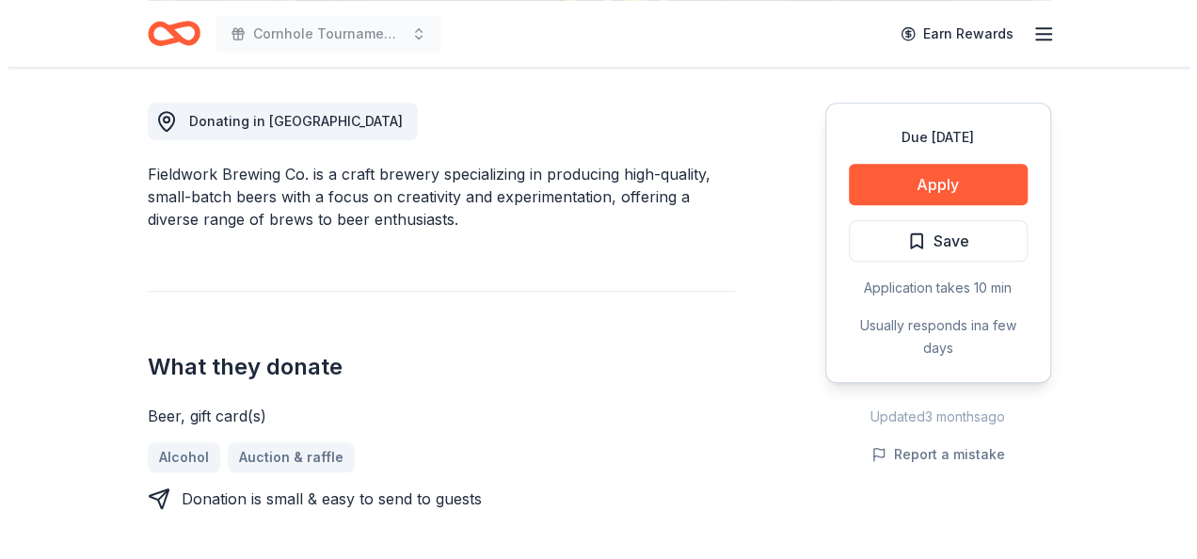
scroll to position [518, 0]
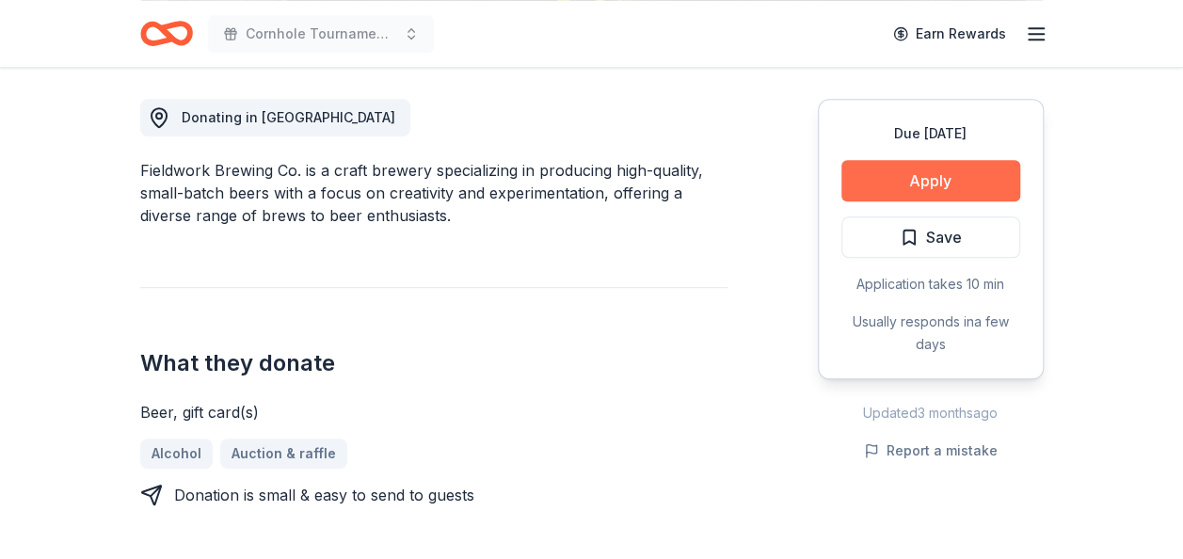
click at [890, 177] on button "Apply" at bounding box center [930, 180] width 179 height 41
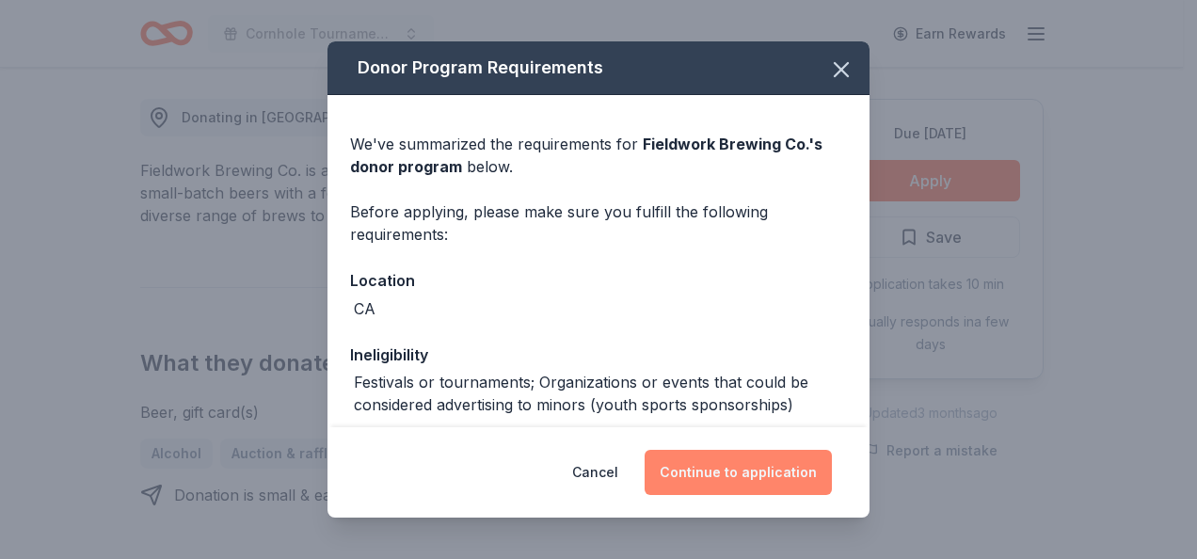
click at [778, 470] on button "Continue to application" at bounding box center [738, 472] width 187 height 45
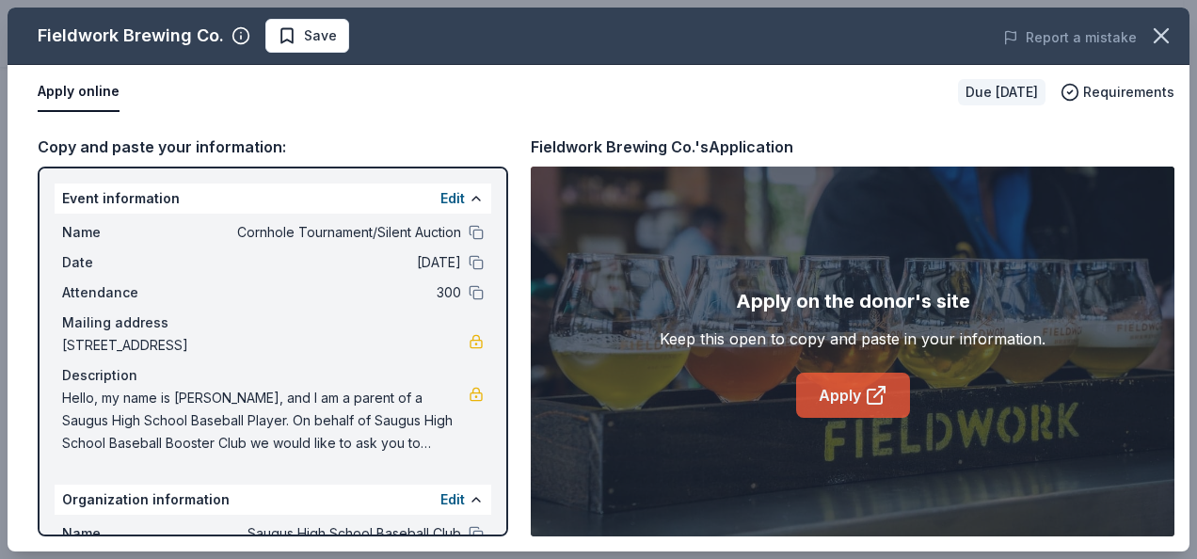
click at [830, 393] on link "Apply" at bounding box center [853, 395] width 114 height 45
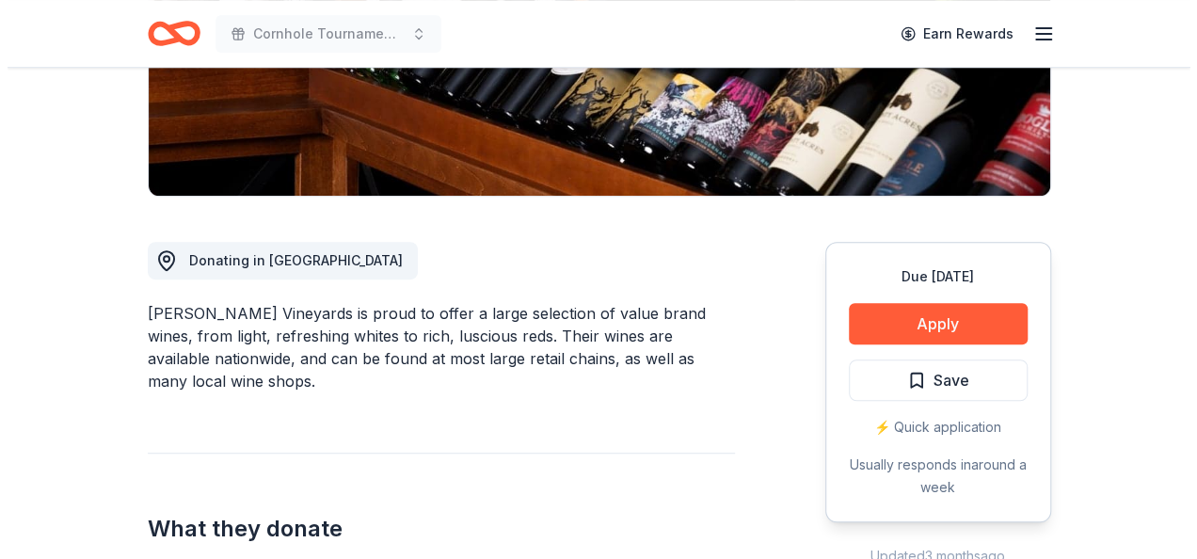
scroll to position [425, 0]
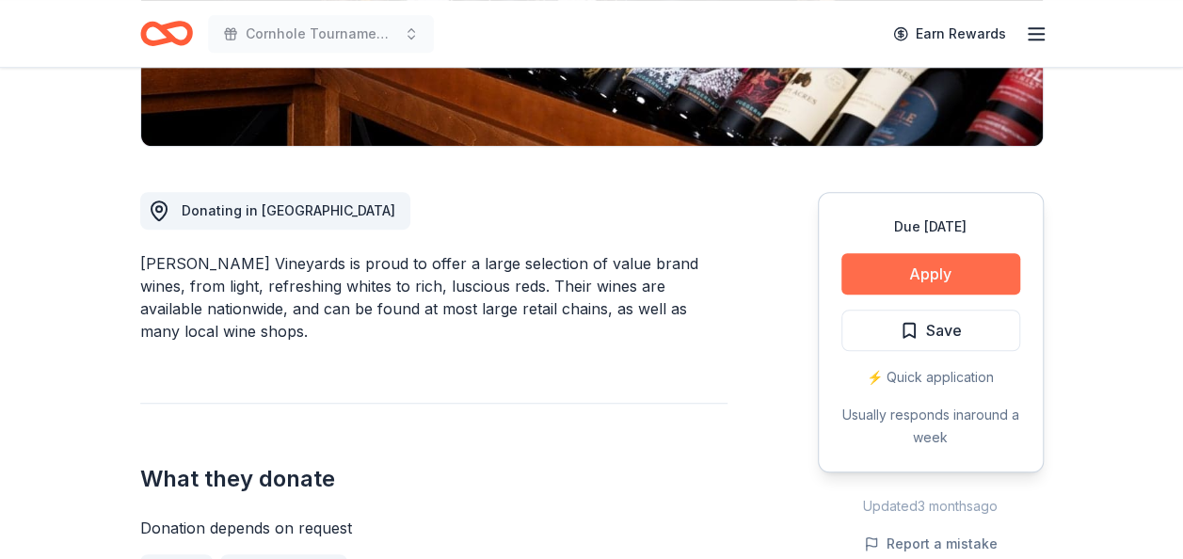
click at [932, 276] on button "Apply" at bounding box center [930, 273] width 179 height 41
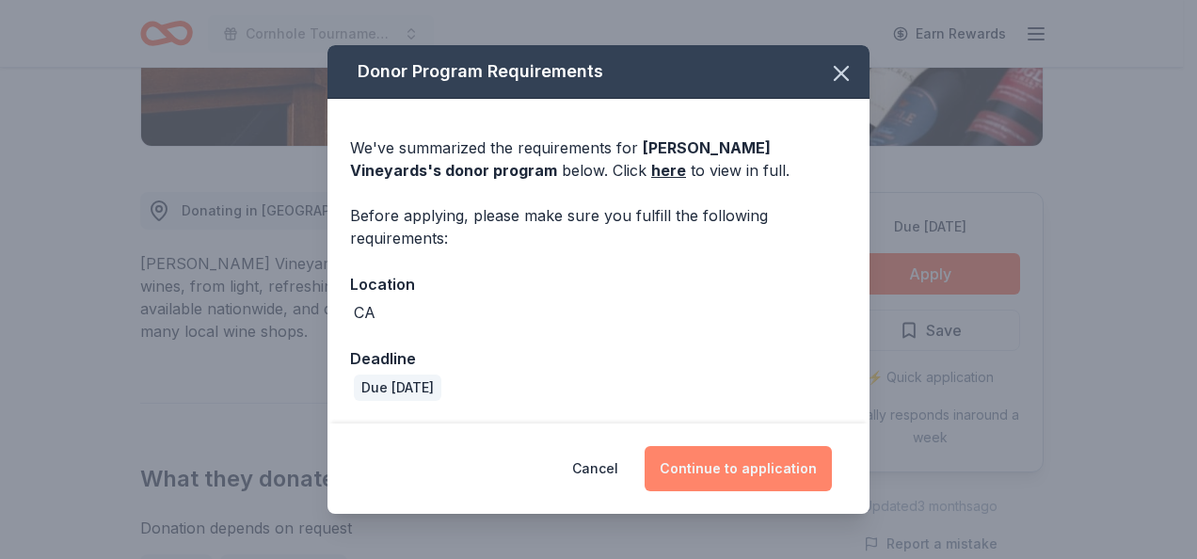
click at [795, 470] on button "Continue to application" at bounding box center [738, 468] width 187 height 45
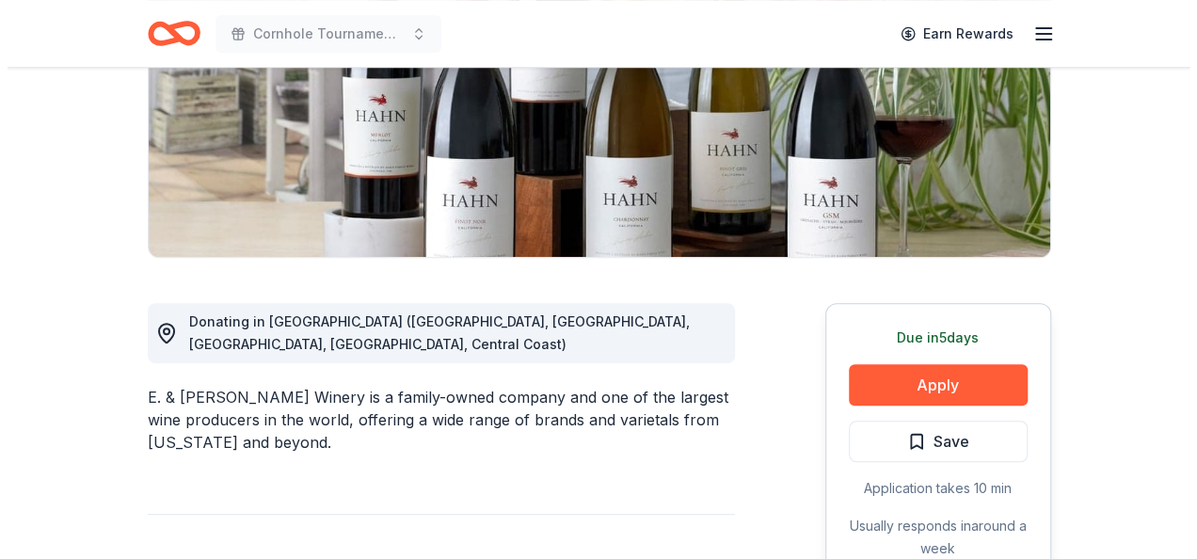
scroll to position [376, 0]
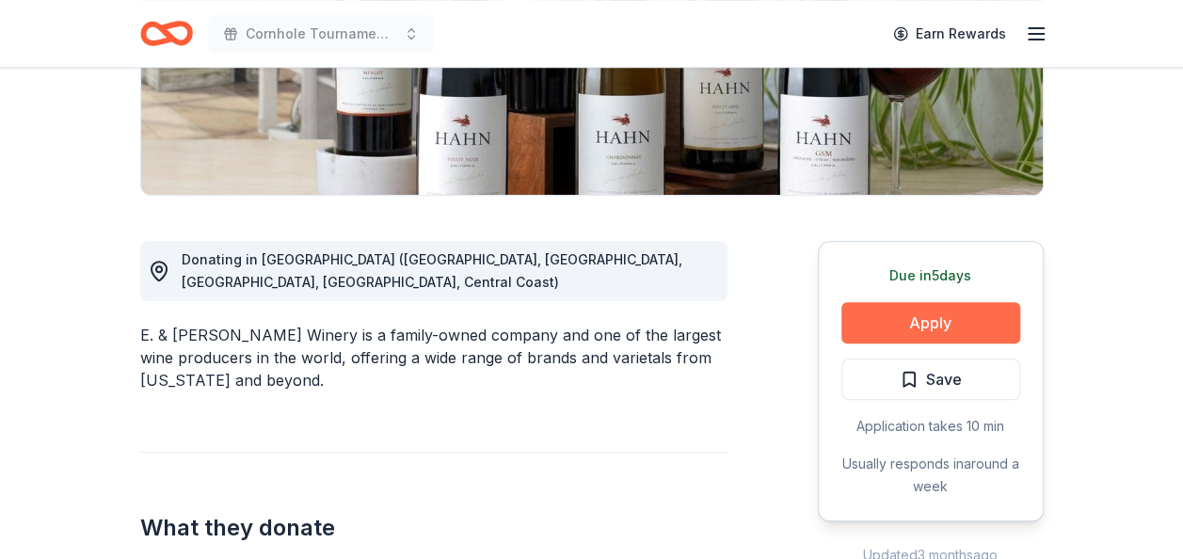
click at [980, 322] on button "Apply" at bounding box center [930, 322] width 179 height 41
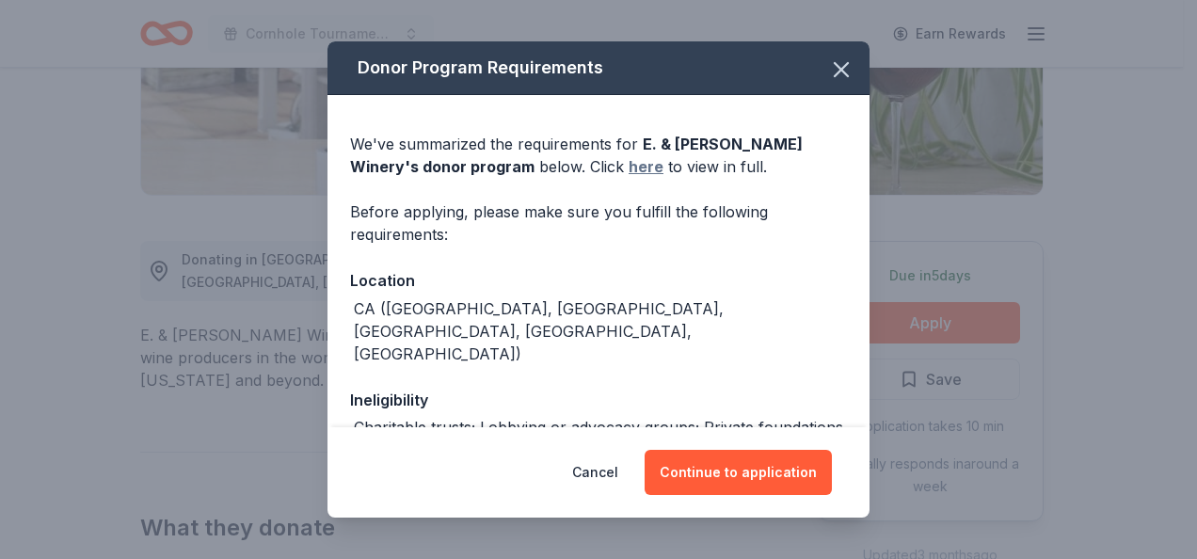
click at [629, 167] on link "here" at bounding box center [646, 166] width 35 height 23
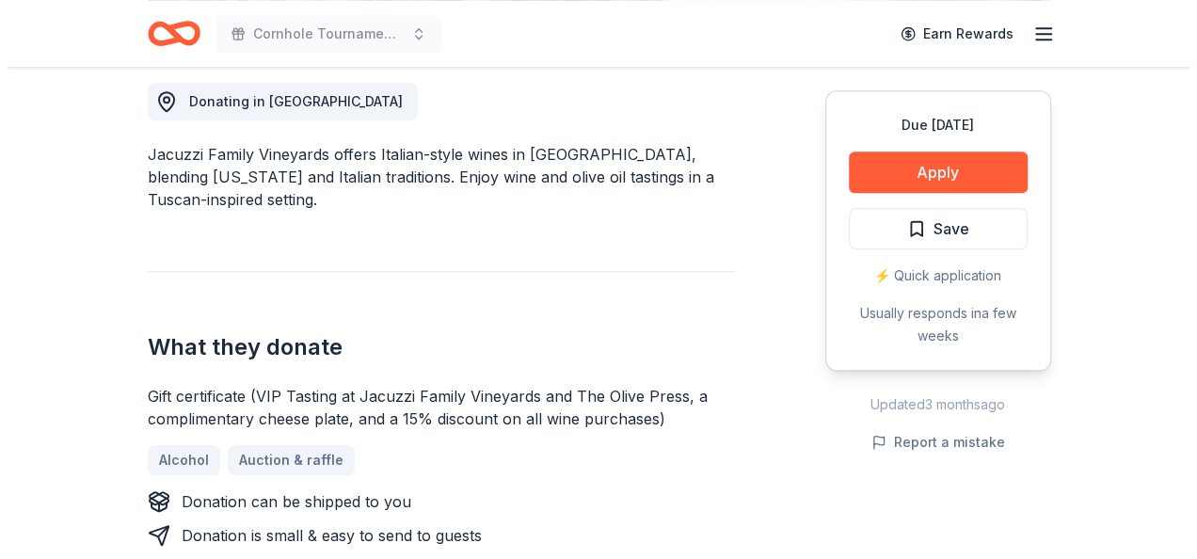
scroll to position [544, 0]
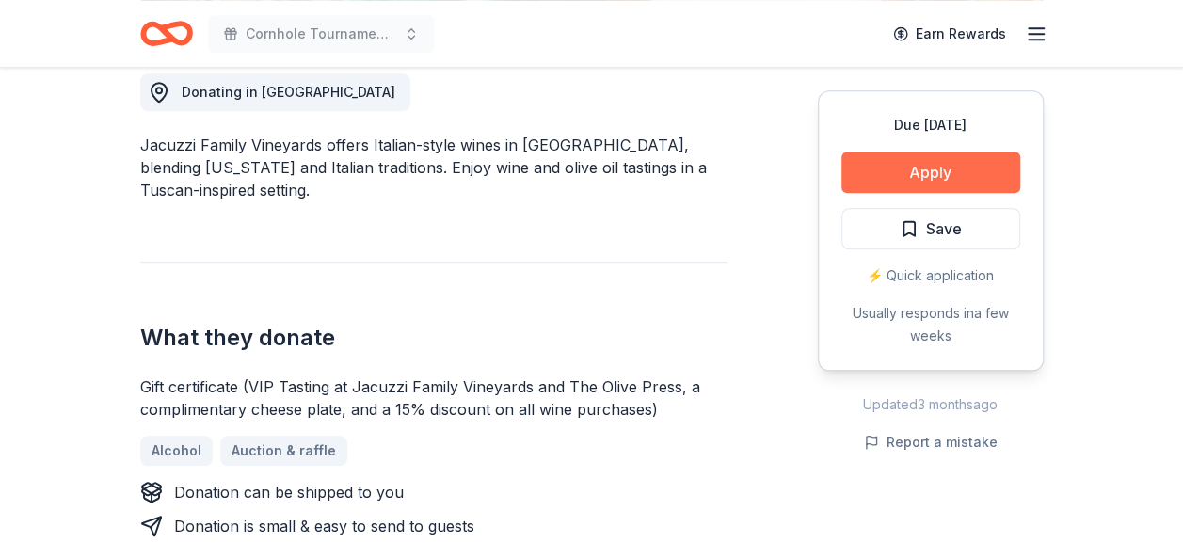
click at [948, 170] on button "Apply" at bounding box center [930, 171] width 179 height 41
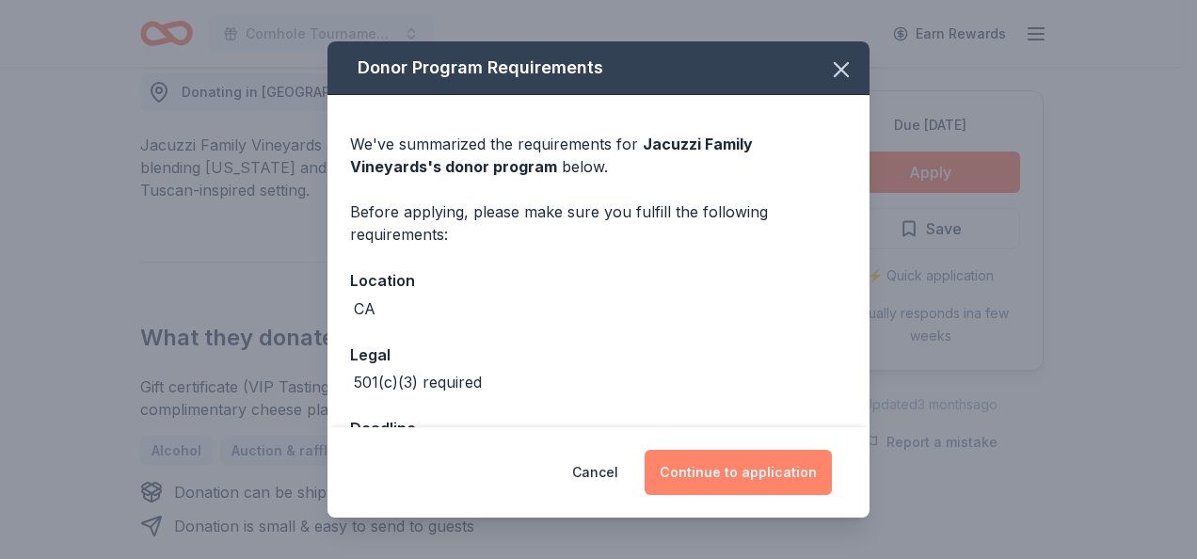
click at [765, 471] on button "Continue to application" at bounding box center [738, 472] width 187 height 45
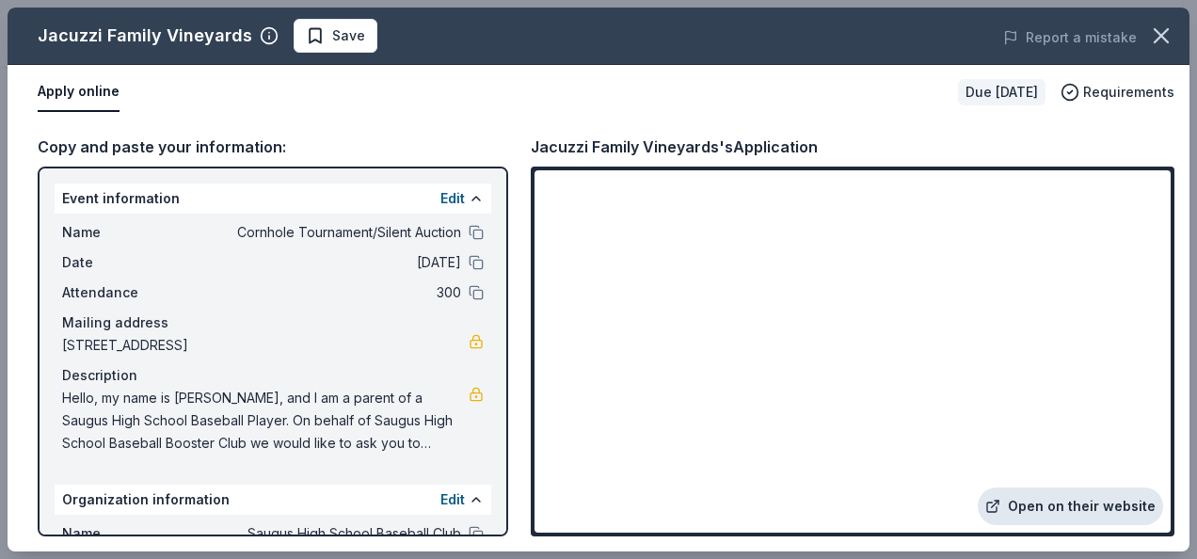
click at [1092, 514] on link "Open on their website" at bounding box center [1070, 506] width 185 height 38
